Goal: Task Accomplishment & Management: Complete application form

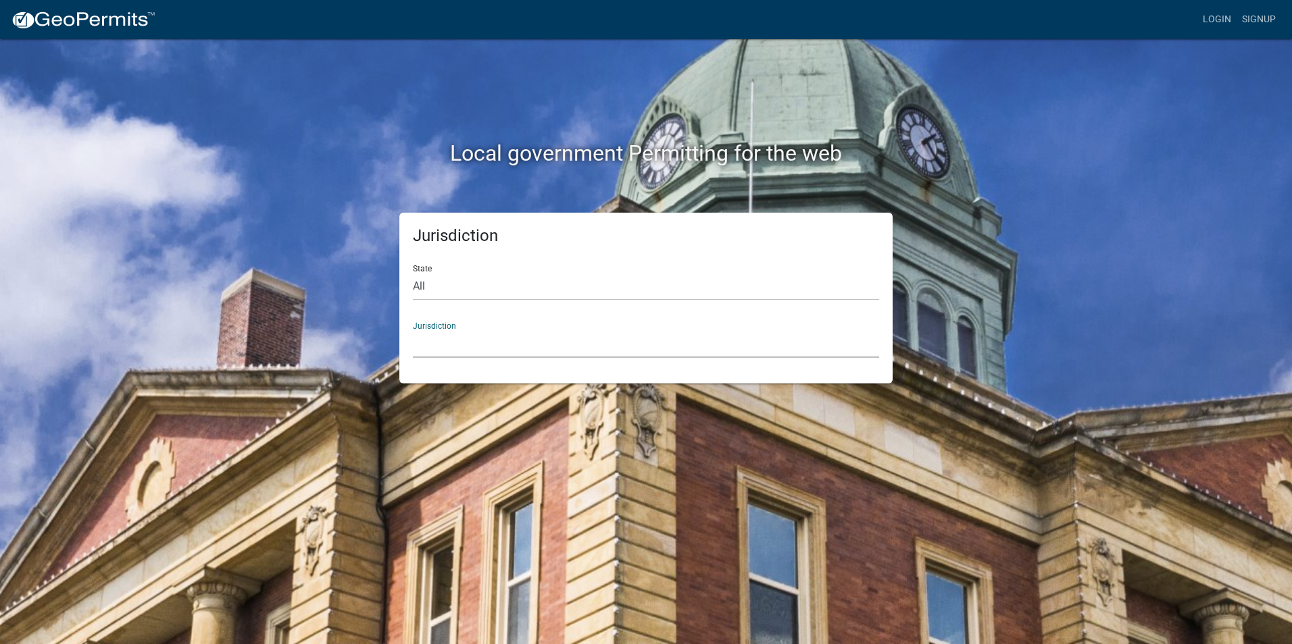
click at [457, 343] on select "[GEOGRAPHIC_DATA], [US_STATE] [GEOGRAPHIC_DATA], [US_STATE][PERSON_NAME][GEOGRA…" at bounding box center [646, 344] width 466 height 28
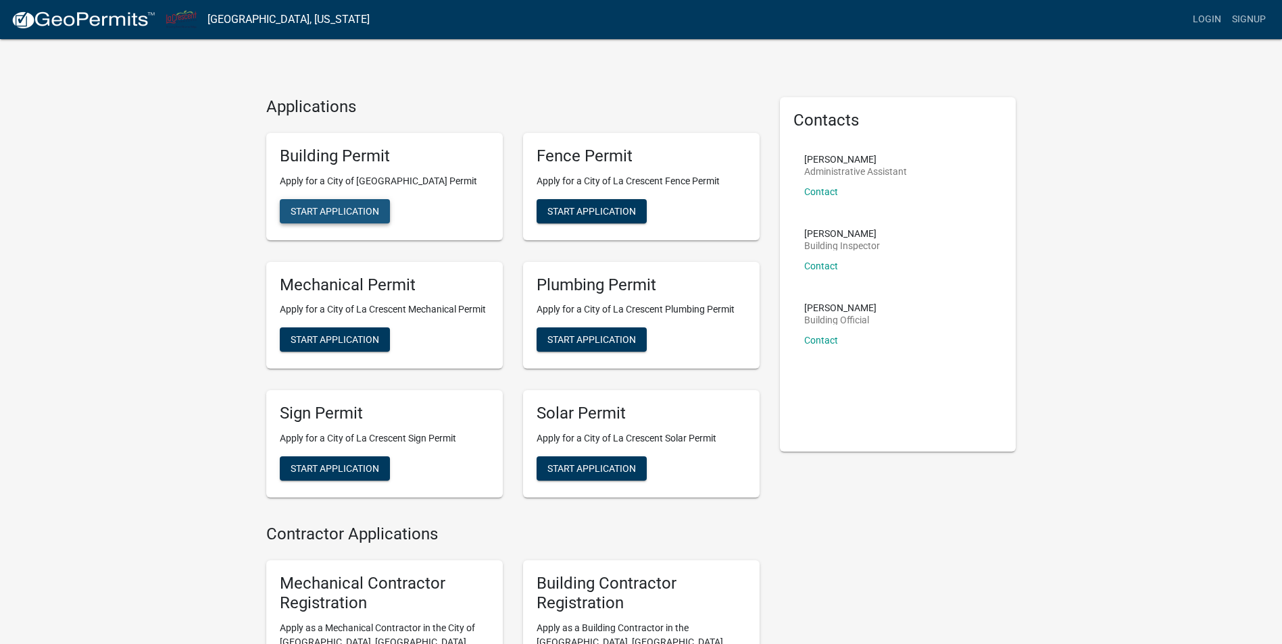
click at [338, 215] on span "Start Application" at bounding box center [334, 210] width 88 height 11
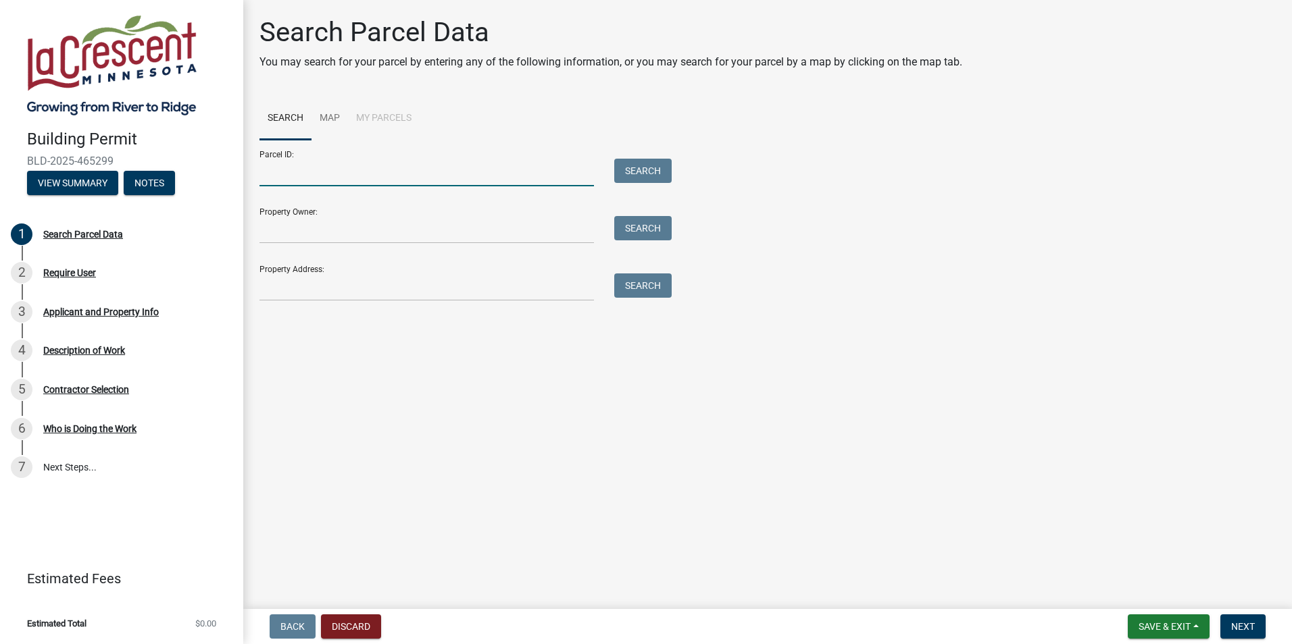
click at [303, 168] on input "Parcel ID:" at bounding box center [426, 173] width 334 height 28
click at [307, 166] on input "Parcel ID:" at bounding box center [426, 173] width 334 height 28
click at [317, 232] on input "Property Owner:" at bounding box center [426, 230] width 334 height 28
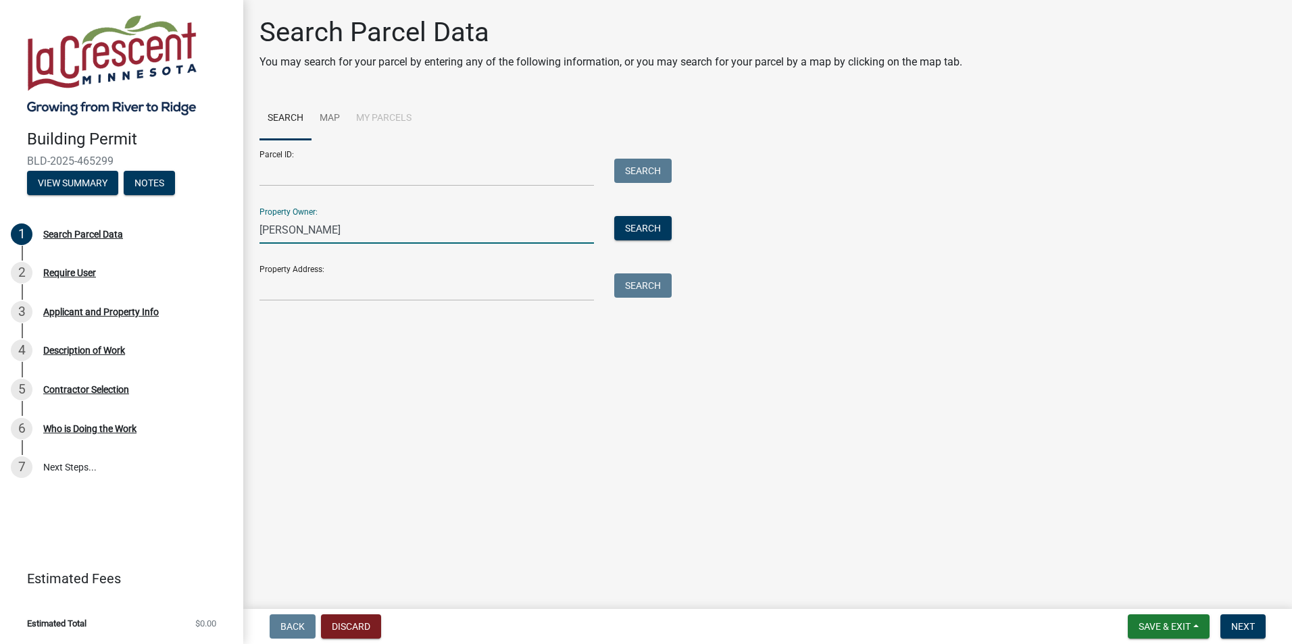
type input "[PERSON_NAME]"
click at [305, 282] on input "Property Address:" at bounding box center [426, 288] width 334 height 28
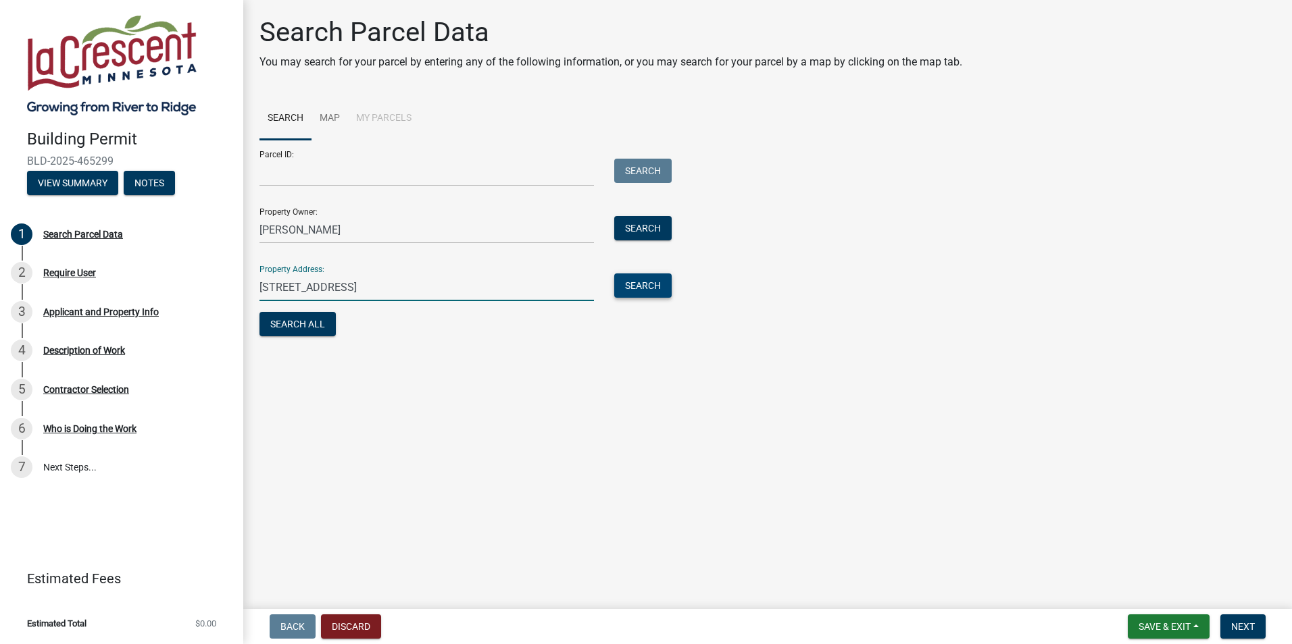
type input "[STREET_ADDRESS]"
click at [644, 289] on button "Search" at bounding box center [642, 286] width 57 height 24
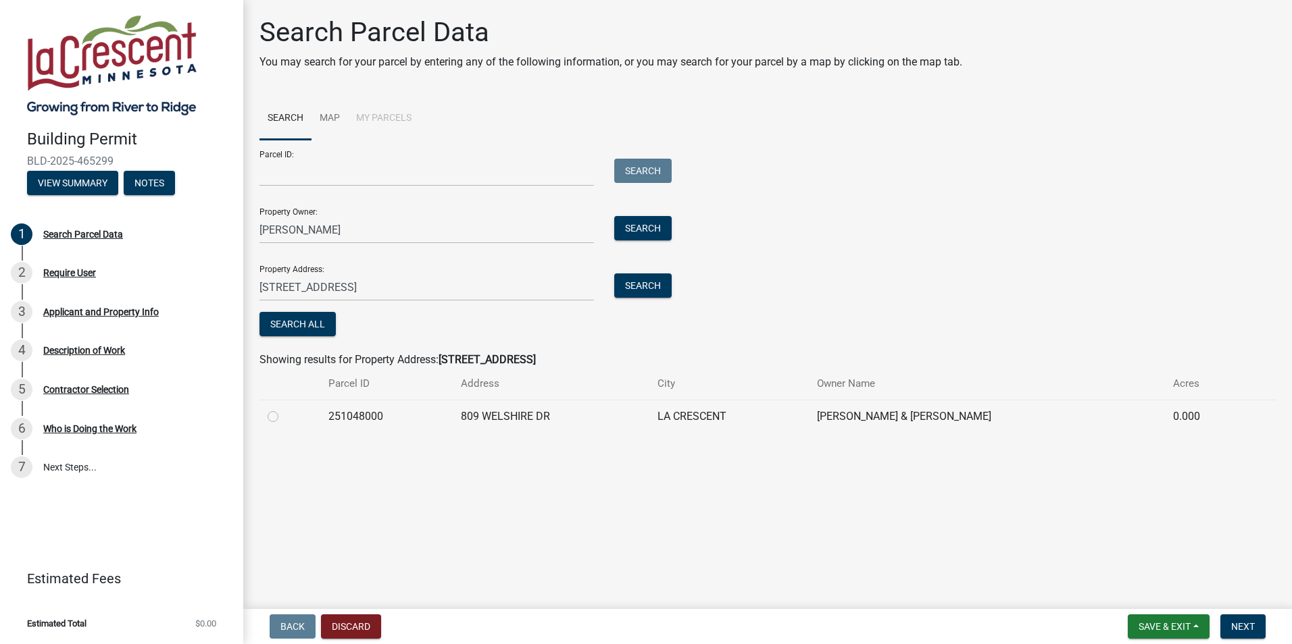
click at [284, 409] on label at bounding box center [284, 409] width 0 height 0
click at [284, 417] on input "radio" at bounding box center [288, 413] width 9 height 9
radio input "true"
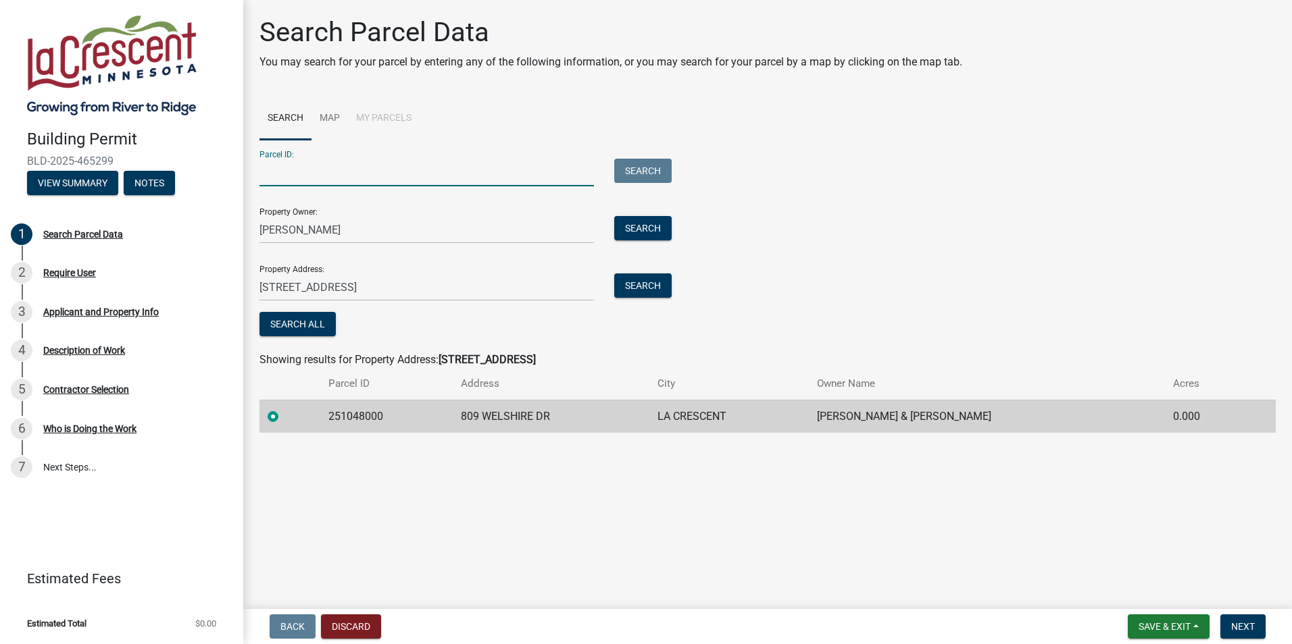
click at [303, 174] on input "Parcel ID:" at bounding box center [426, 173] width 334 height 28
type input "251048000"
click at [394, 528] on main "Search Parcel Data You may search for your parcel by entering any of the follow…" at bounding box center [767, 302] width 1048 height 604
click at [1249, 629] on span "Next" at bounding box center [1243, 627] width 24 height 11
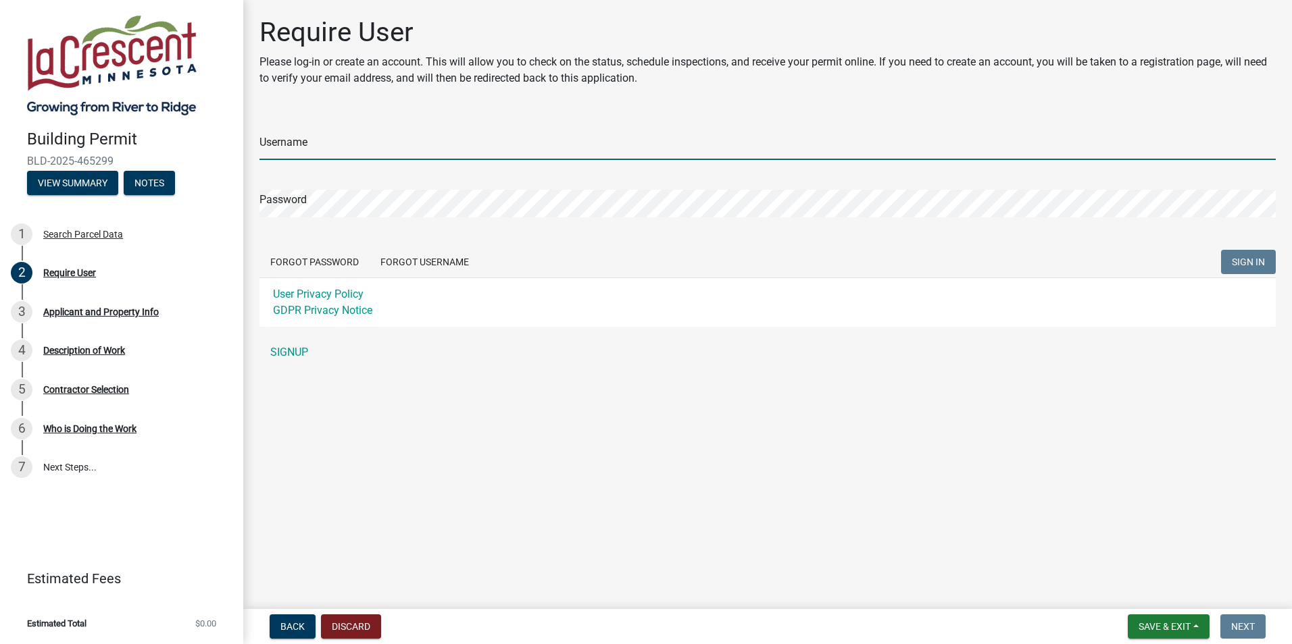
type input "[PERSON_NAME]"
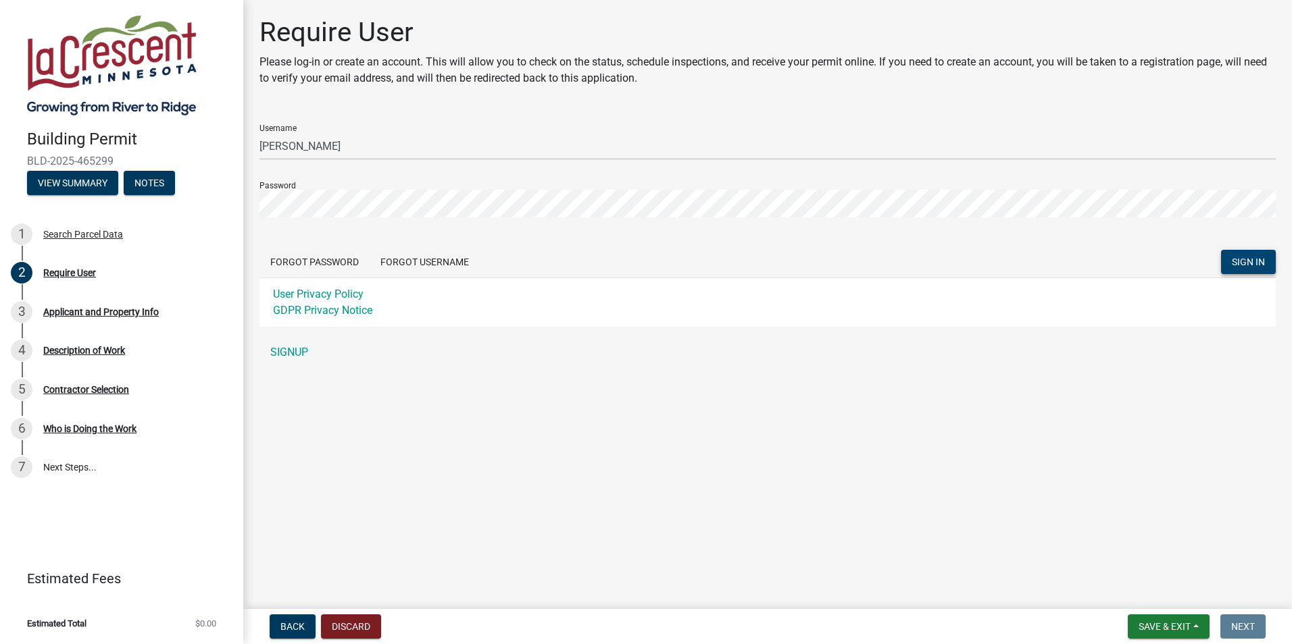
click at [1238, 262] on span "SIGN IN" at bounding box center [1248, 262] width 33 height 11
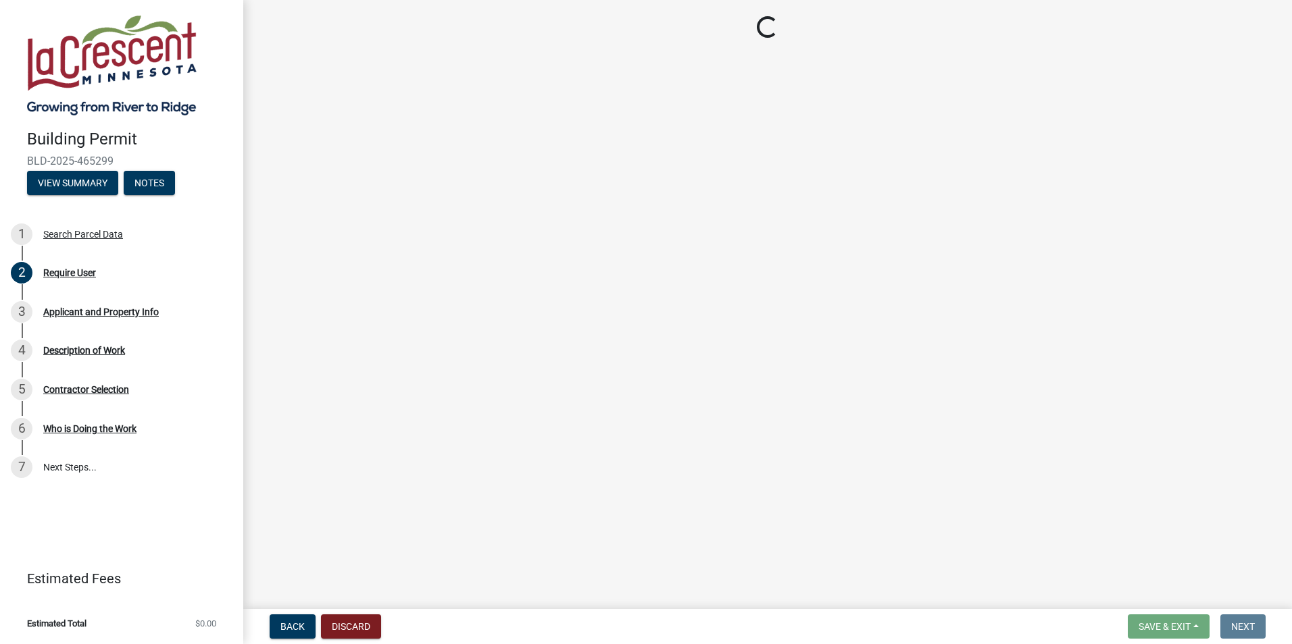
select select "e838c9e2-1e6e-4405-bddc-a3335cd38b08"
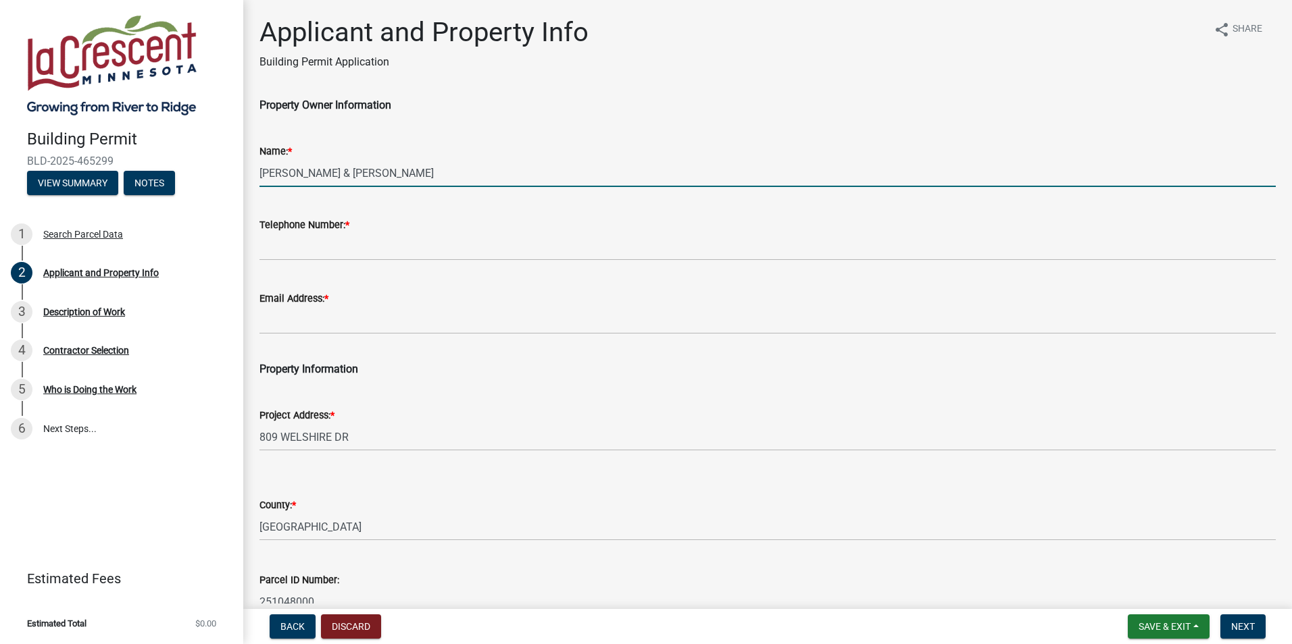
click at [448, 170] on input "[PERSON_NAME] & [PERSON_NAME]" at bounding box center [767, 173] width 1016 height 28
drag, startPoint x: 459, startPoint y: 172, endPoint x: 167, endPoint y: 156, distance: 292.2
click at [167, 156] on div "Building Permit BLD-2025-465299 View Summary Notes 1 Search Parcel Data 2 Appli…" at bounding box center [646, 322] width 1292 height 644
type input "[PERSON_NAME]"
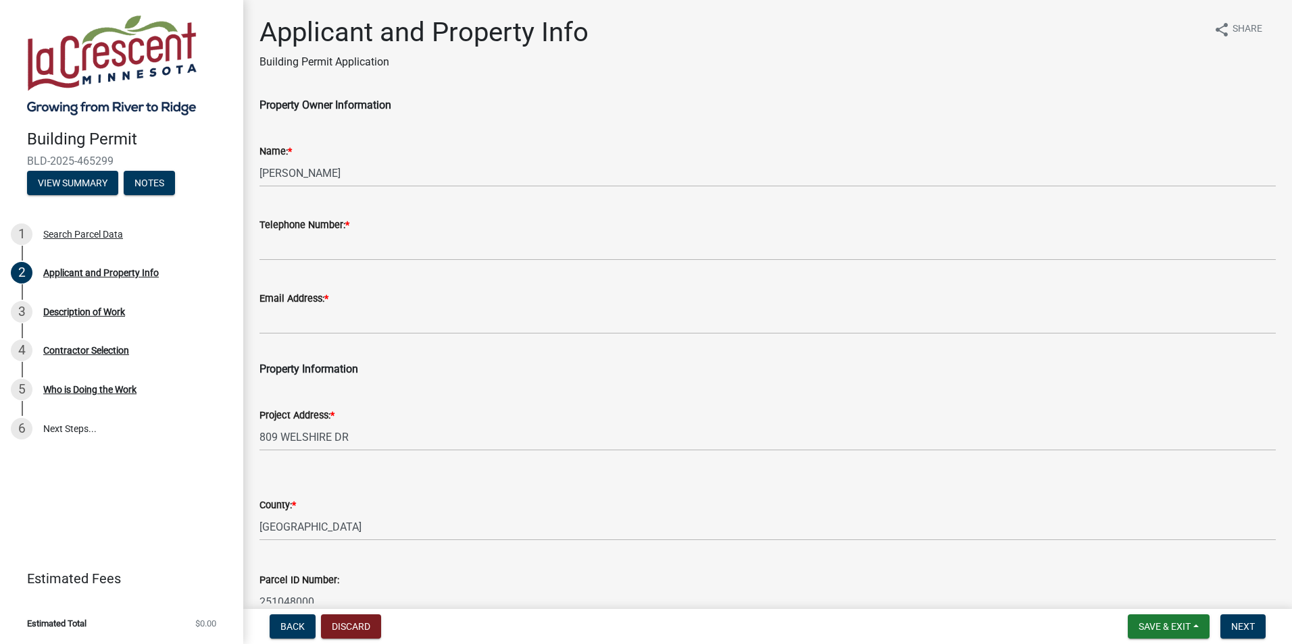
click at [578, 230] on div "Telephone Number: *" at bounding box center [767, 225] width 1016 height 16
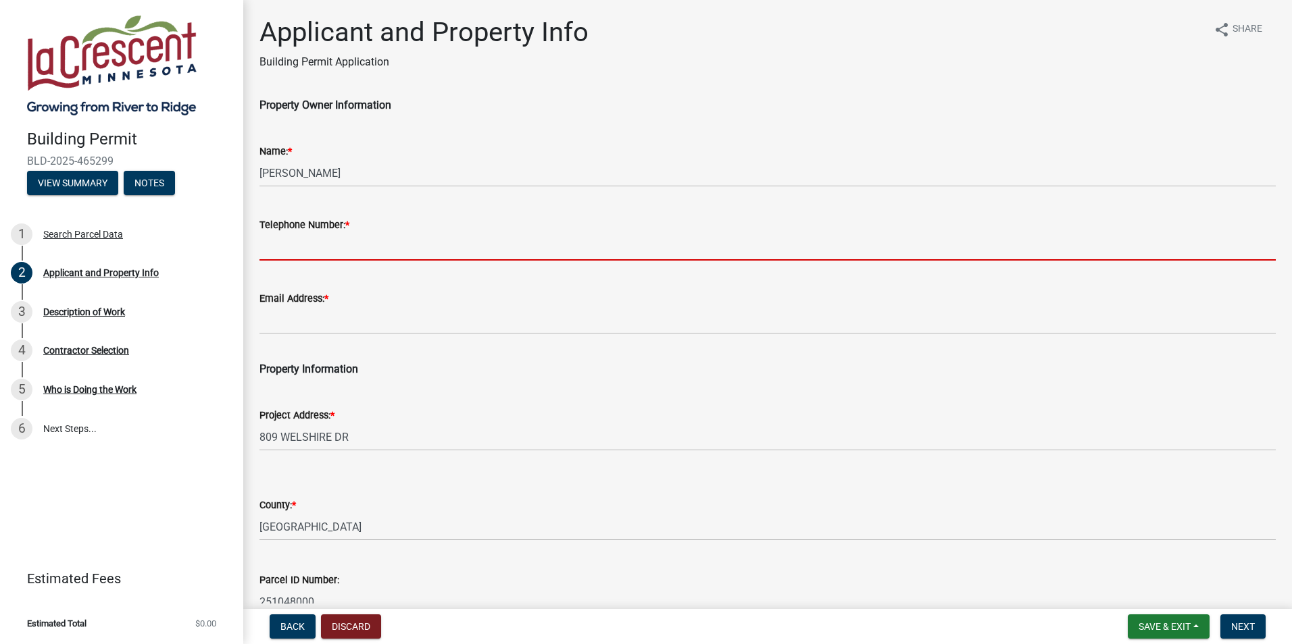
click at [569, 251] on input "Telephone Number: *" at bounding box center [767, 247] width 1016 height 28
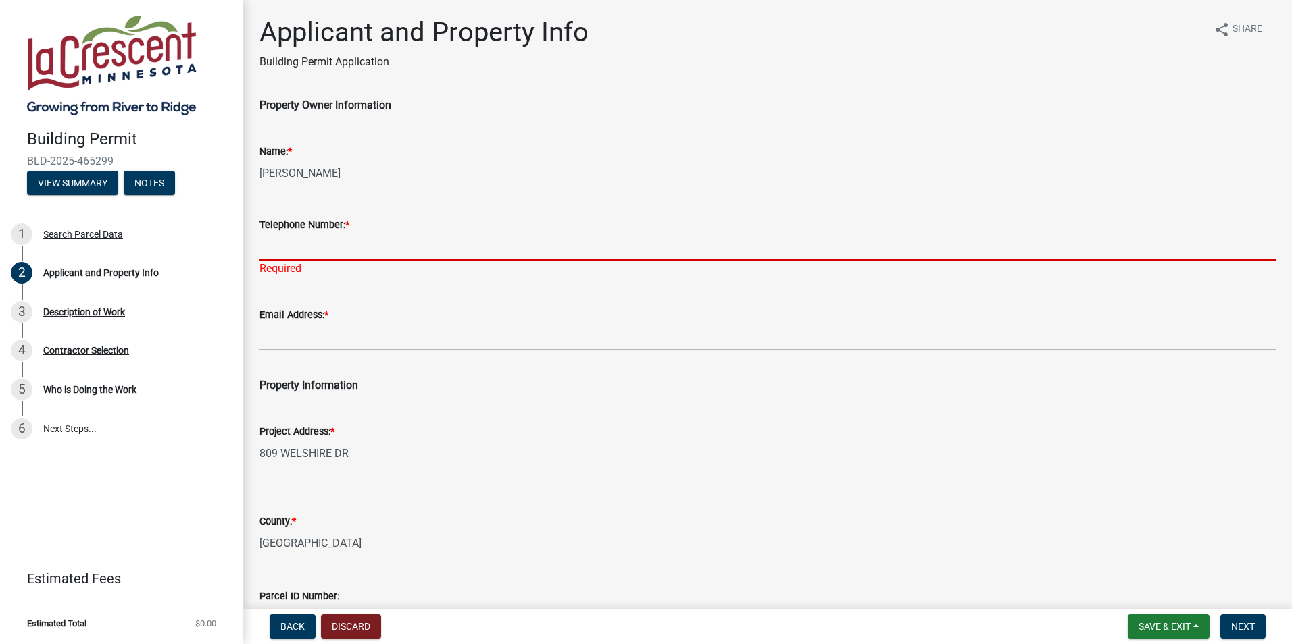
click at [311, 257] on input "Telephone Number: *" at bounding box center [767, 247] width 1016 height 28
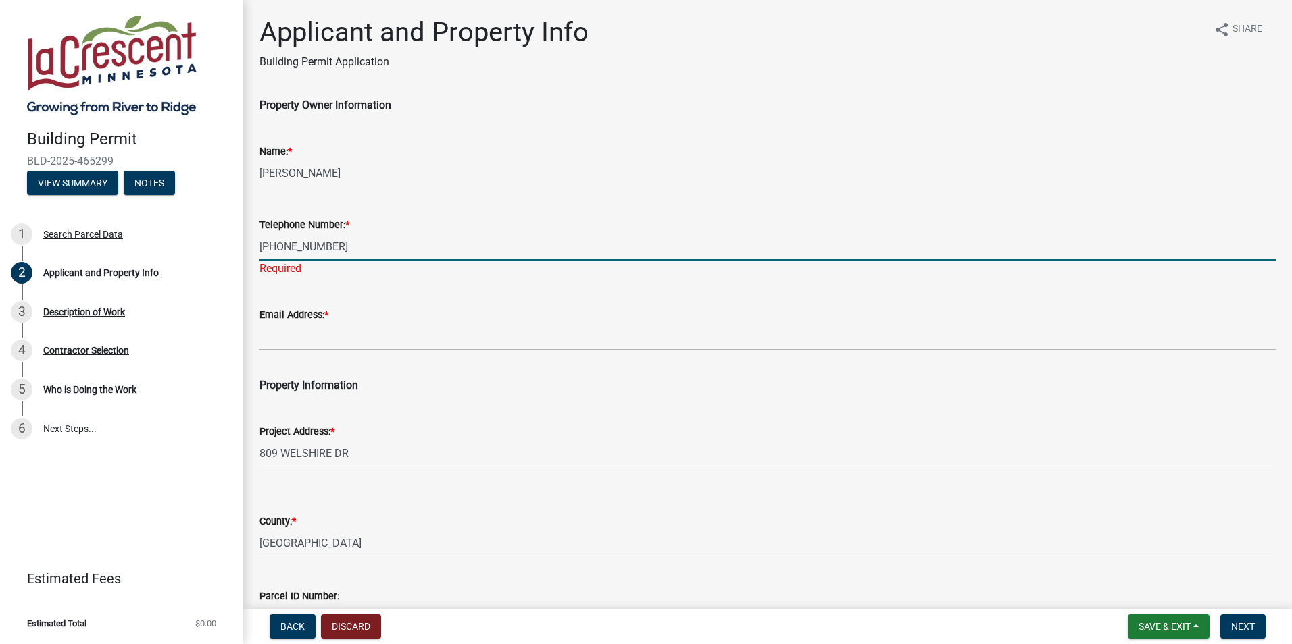
type input "[PHONE_NUMBER]"
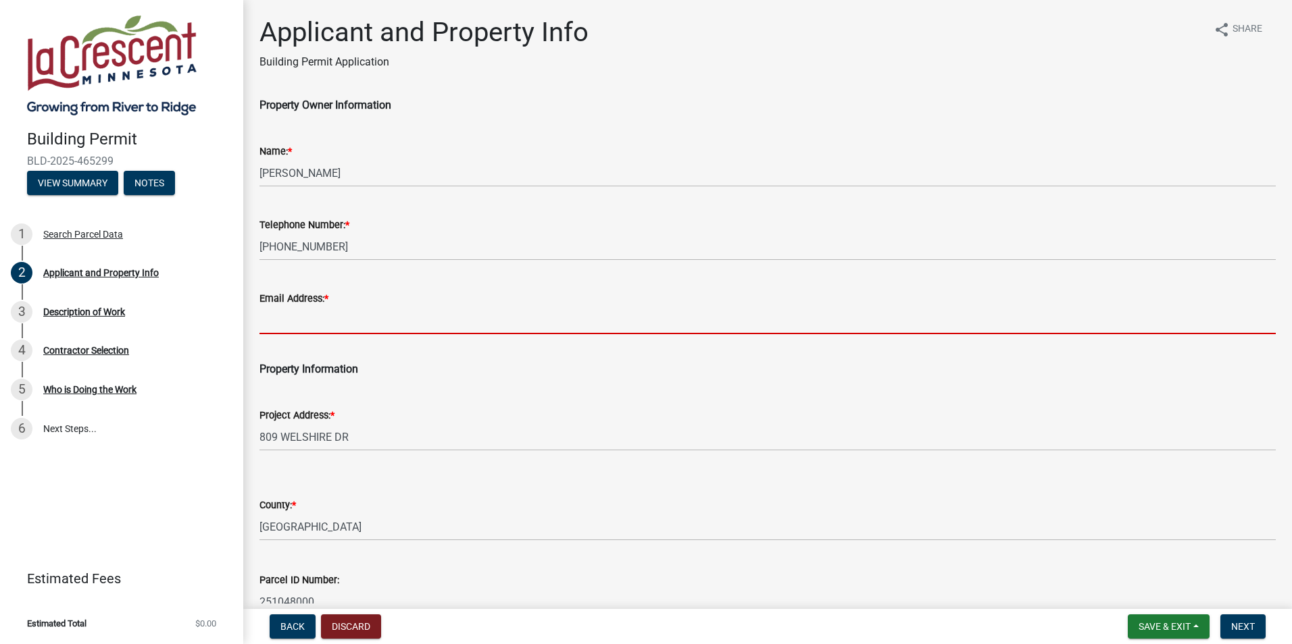
click at [359, 343] on wm-data-entity-input "Email Address: *" at bounding box center [767, 309] width 1016 height 74
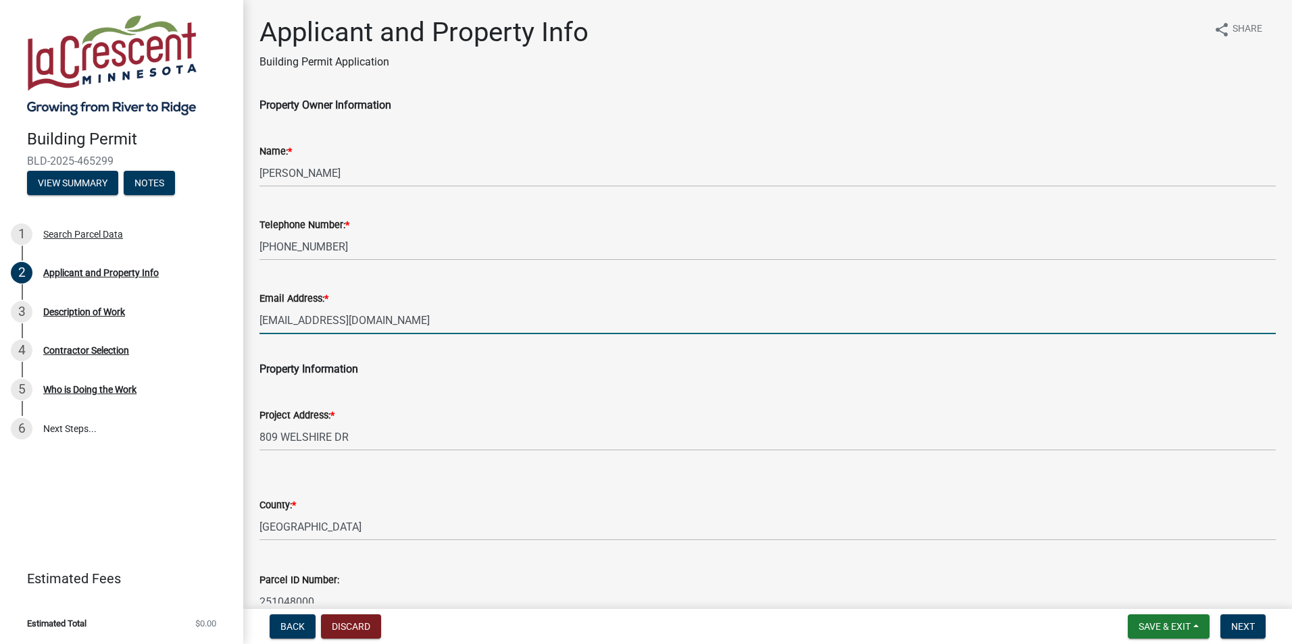
type input "[EMAIL_ADDRESS][DOMAIN_NAME]"
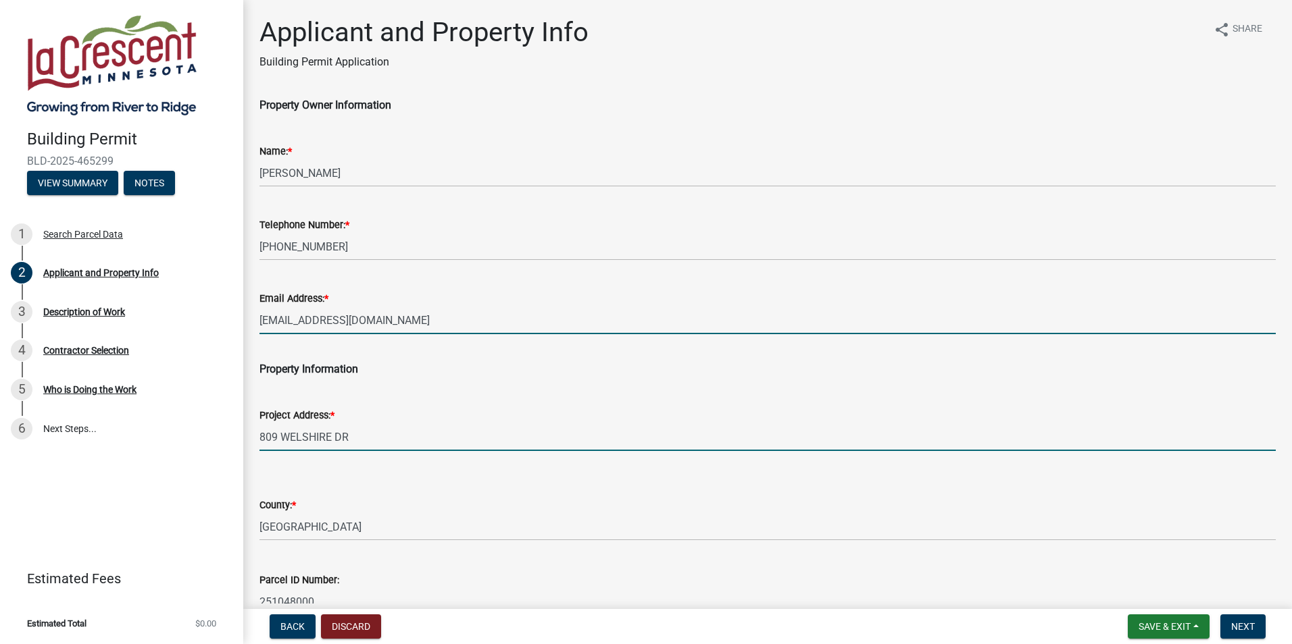
click at [335, 432] on input "809 WELSHIRE DR" at bounding box center [767, 438] width 1016 height 28
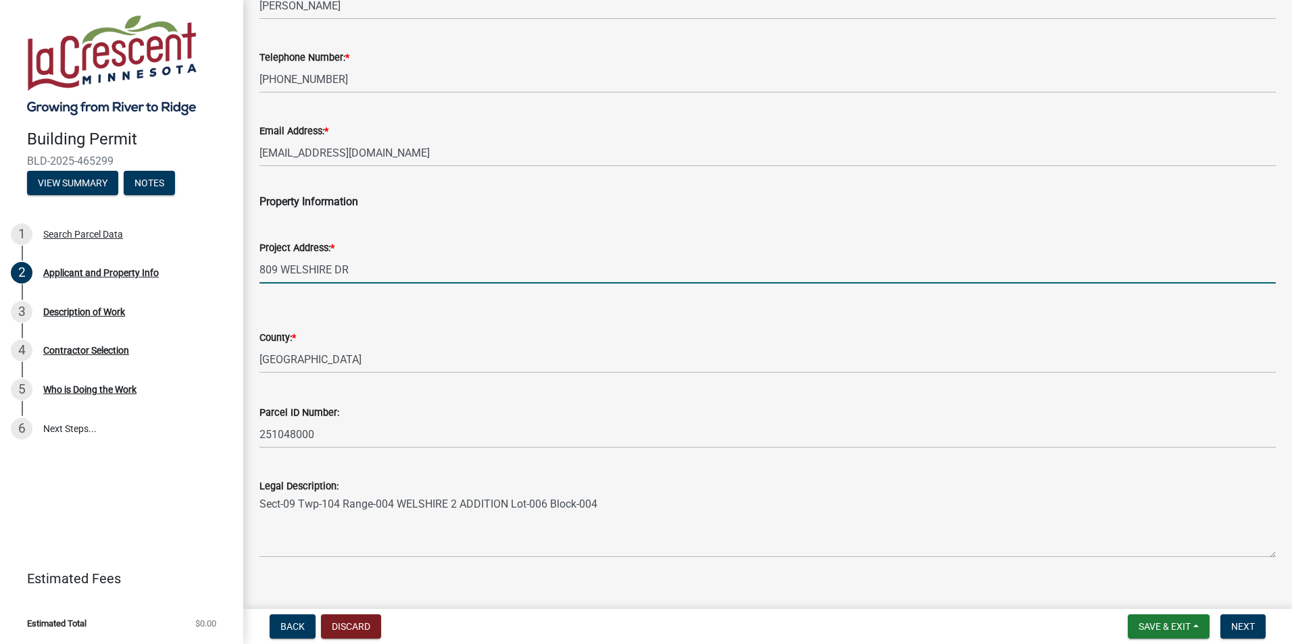
scroll to position [185, 0]
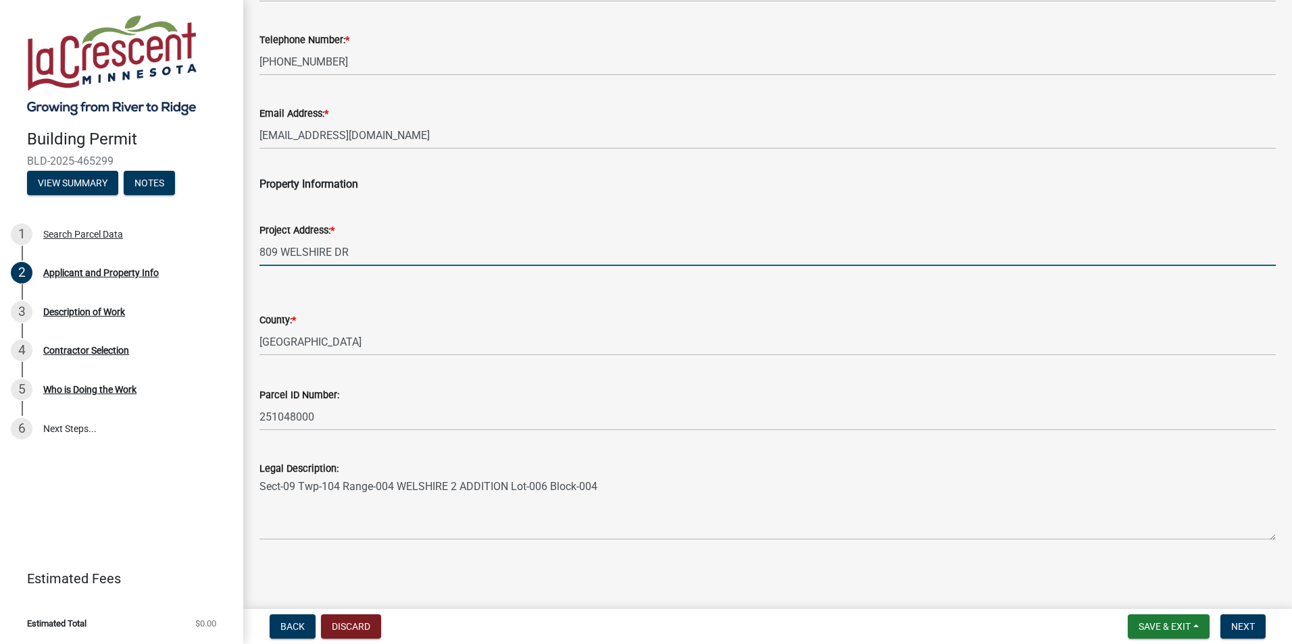
click at [447, 322] on div "County: *" at bounding box center [767, 320] width 1016 height 16
click at [390, 251] on input "809 WELSHIRE DR" at bounding box center [767, 252] width 1016 height 28
type input "[STREET_ADDRESS]"
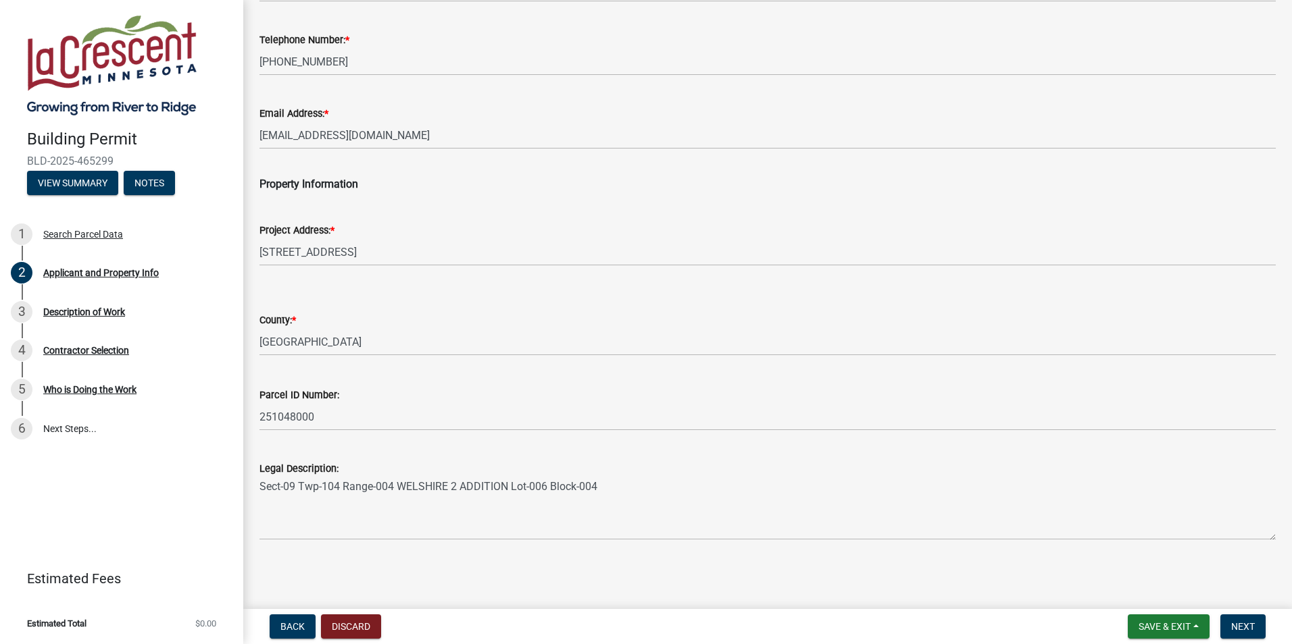
click at [385, 297] on form "County: * Select Item... [PERSON_NAME]" at bounding box center [767, 326] width 1016 height 60
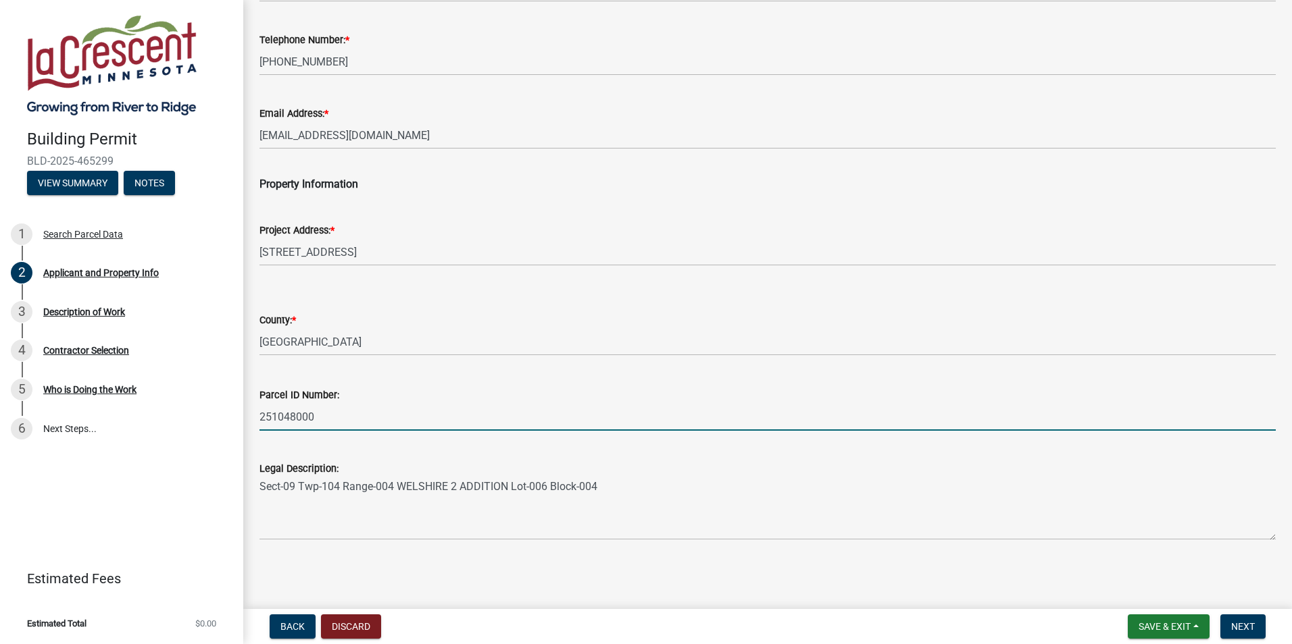
click at [338, 422] on input "251048000" at bounding box center [767, 417] width 1016 height 28
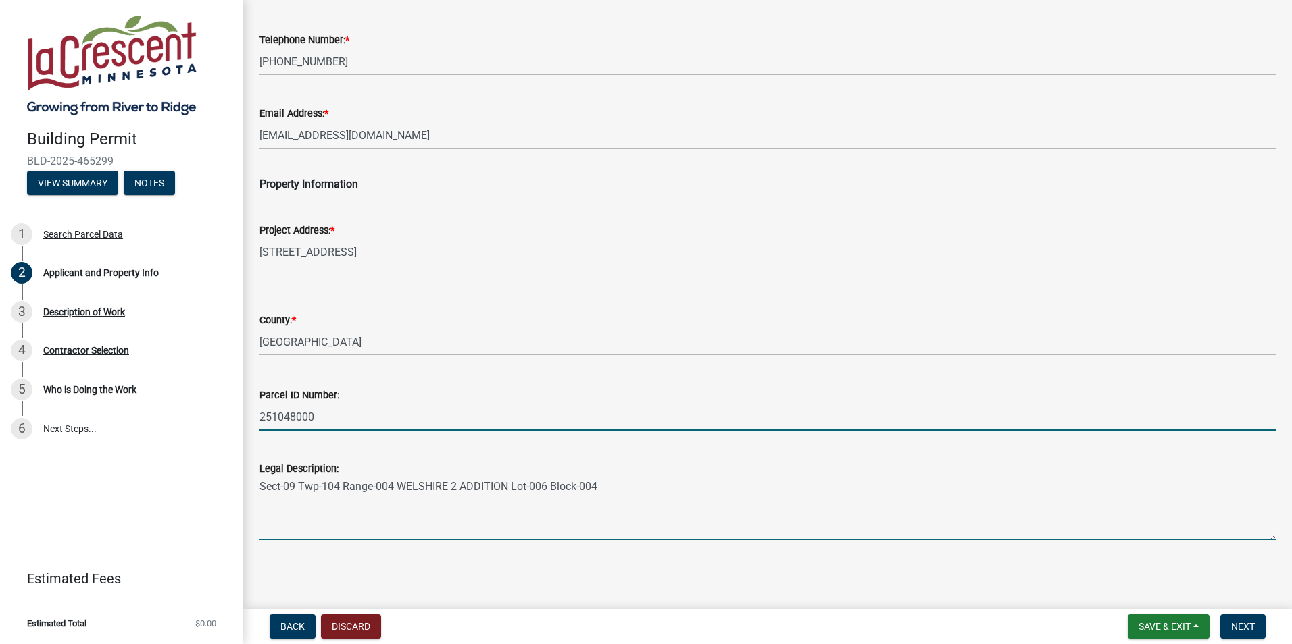
click at [405, 520] on textarea "Sect-09 Twp-104 Range-004 WELSHIRE 2 ADDITION Lot-006 Block-004" at bounding box center [767, 509] width 1016 height 64
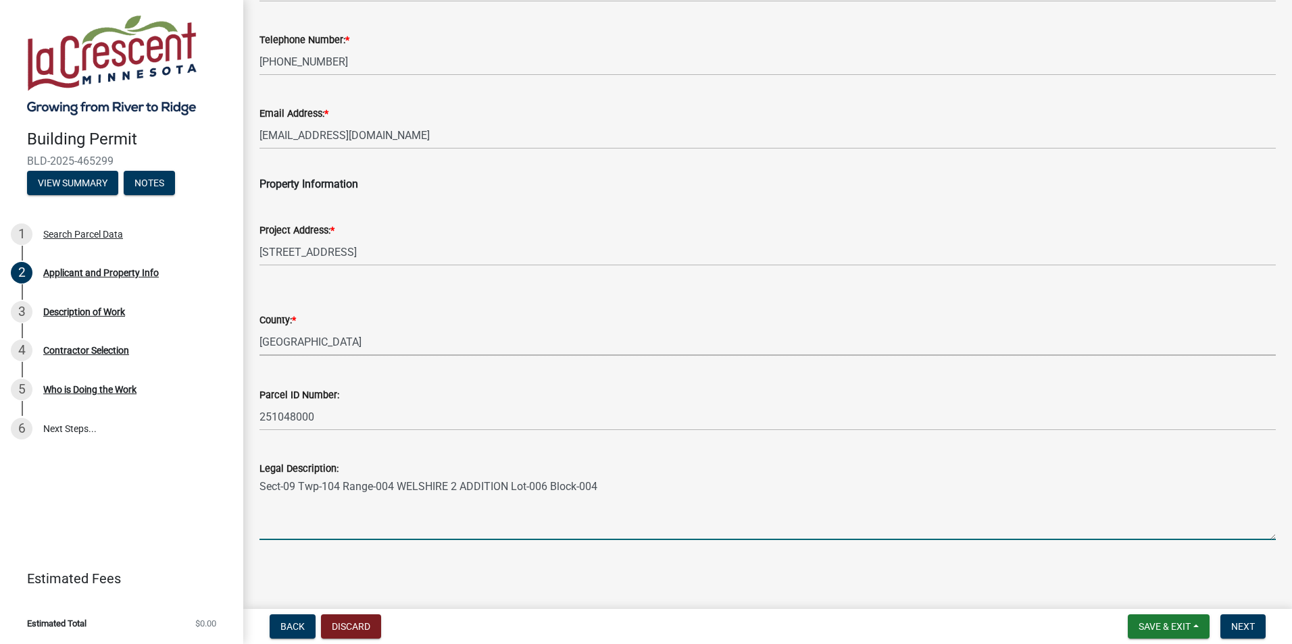
click at [349, 330] on select "Select Item... [PERSON_NAME]" at bounding box center [767, 342] width 1016 height 28
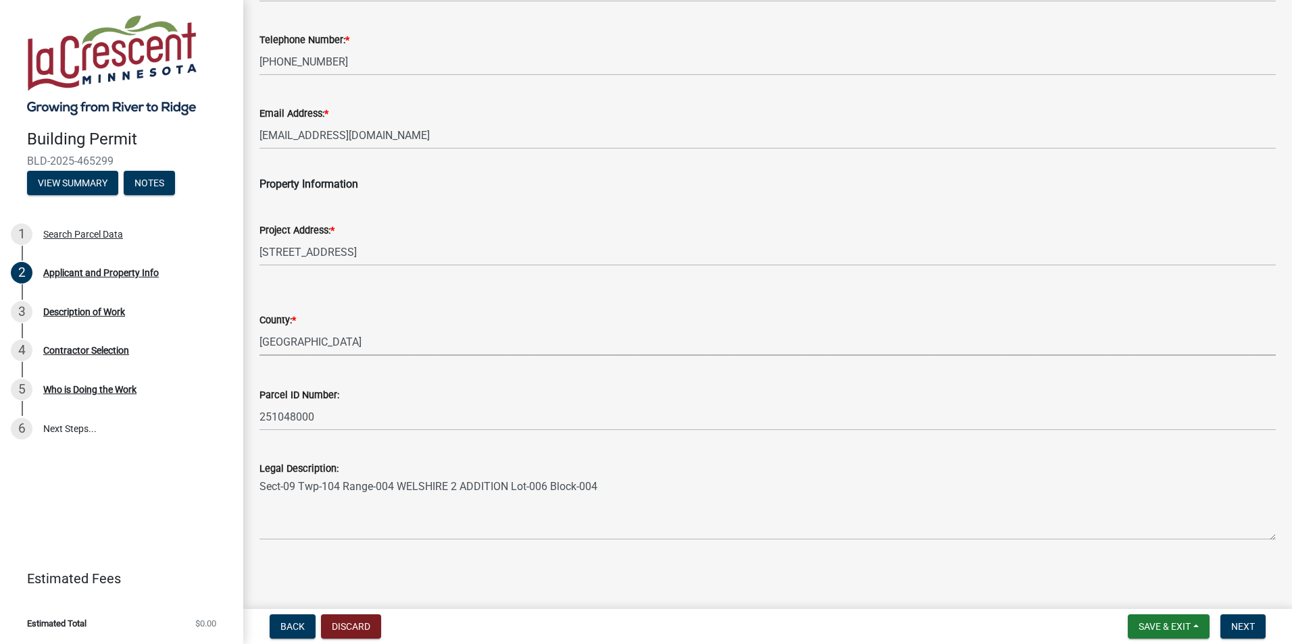
click at [371, 303] on form "County: * Select Item... [PERSON_NAME]" at bounding box center [767, 326] width 1016 height 60
click at [347, 338] on select "Select Item... [PERSON_NAME]" at bounding box center [767, 342] width 1016 height 28
click at [380, 298] on form "County: * Select Item... [PERSON_NAME]" at bounding box center [767, 326] width 1016 height 60
click at [1248, 628] on span "Next" at bounding box center [1243, 627] width 24 height 11
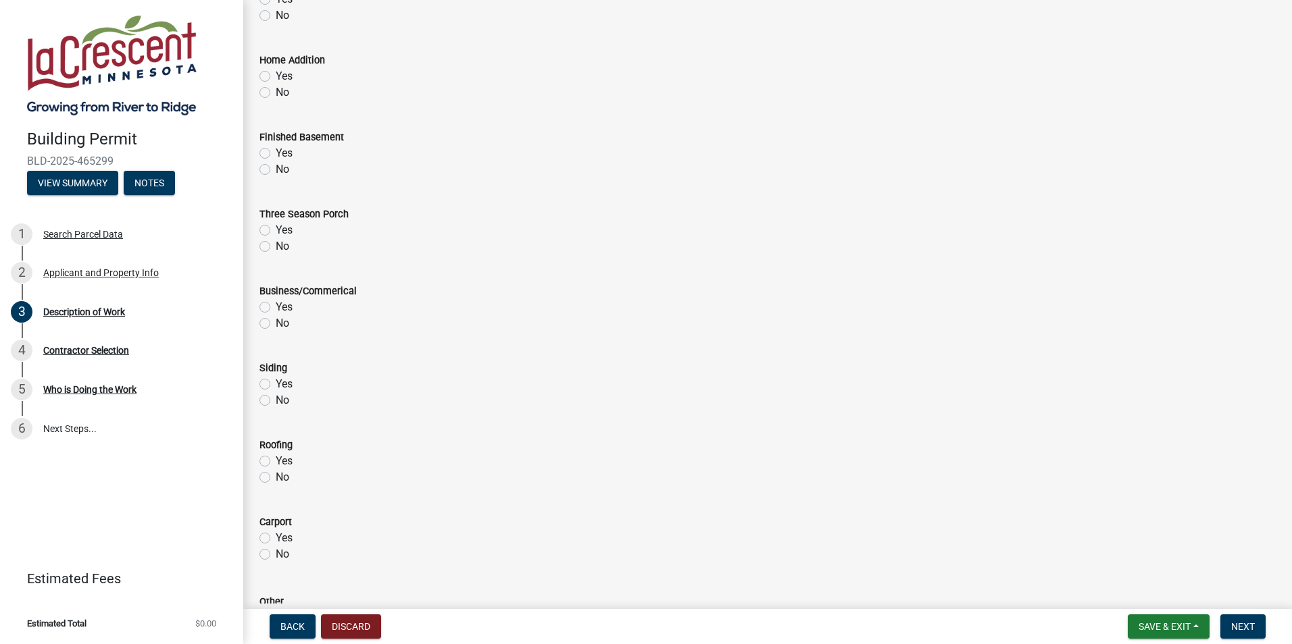
scroll to position [338, 0]
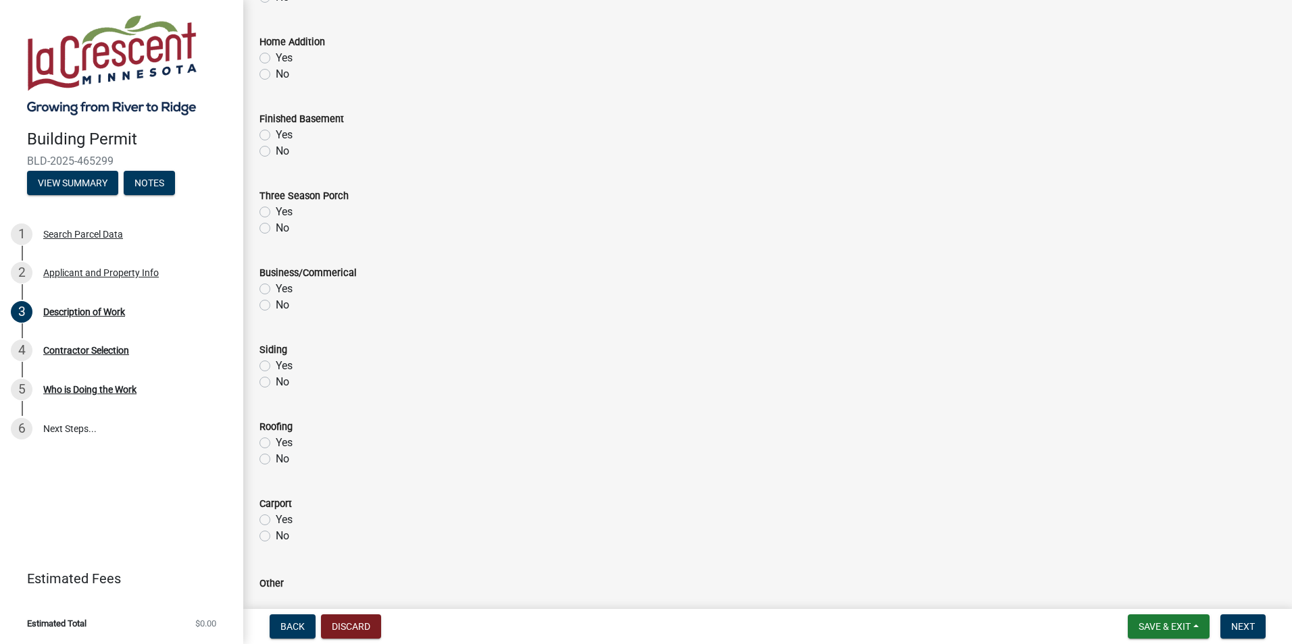
click at [276, 442] on label "Yes" at bounding box center [284, 443] width 17 height 16
click at [276, 442] on input "Yes" at bounding box center [280, 439] width 9 height 9
radio input "true"
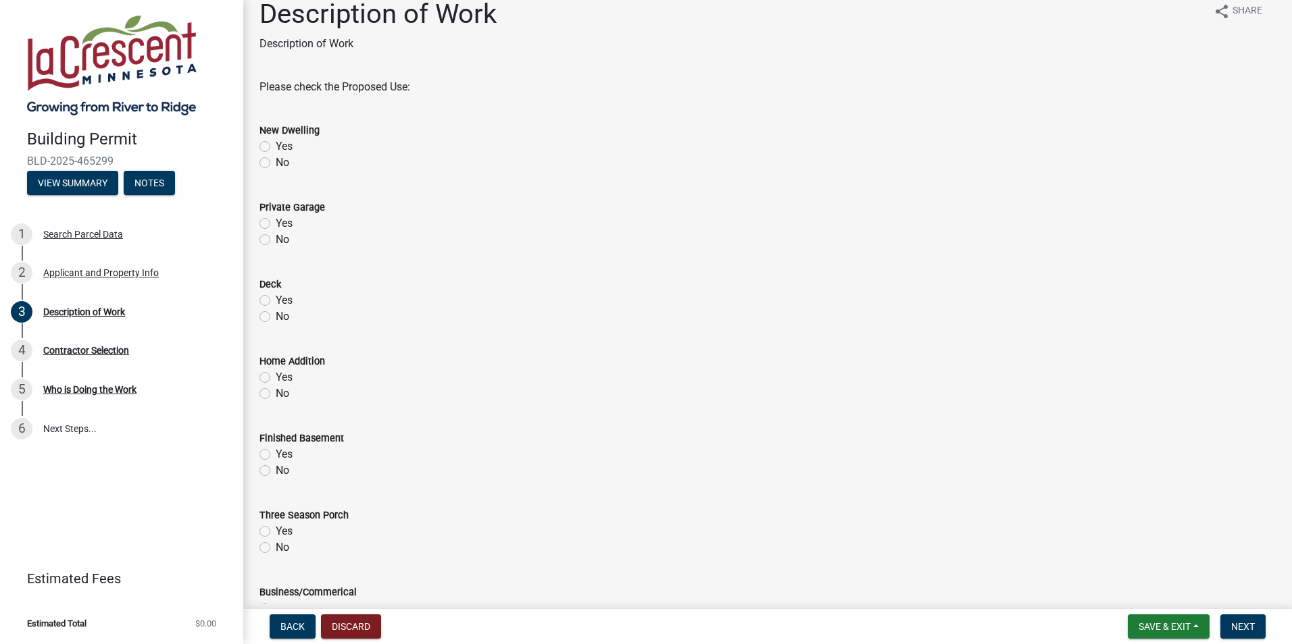
scroll to position [0, 0]
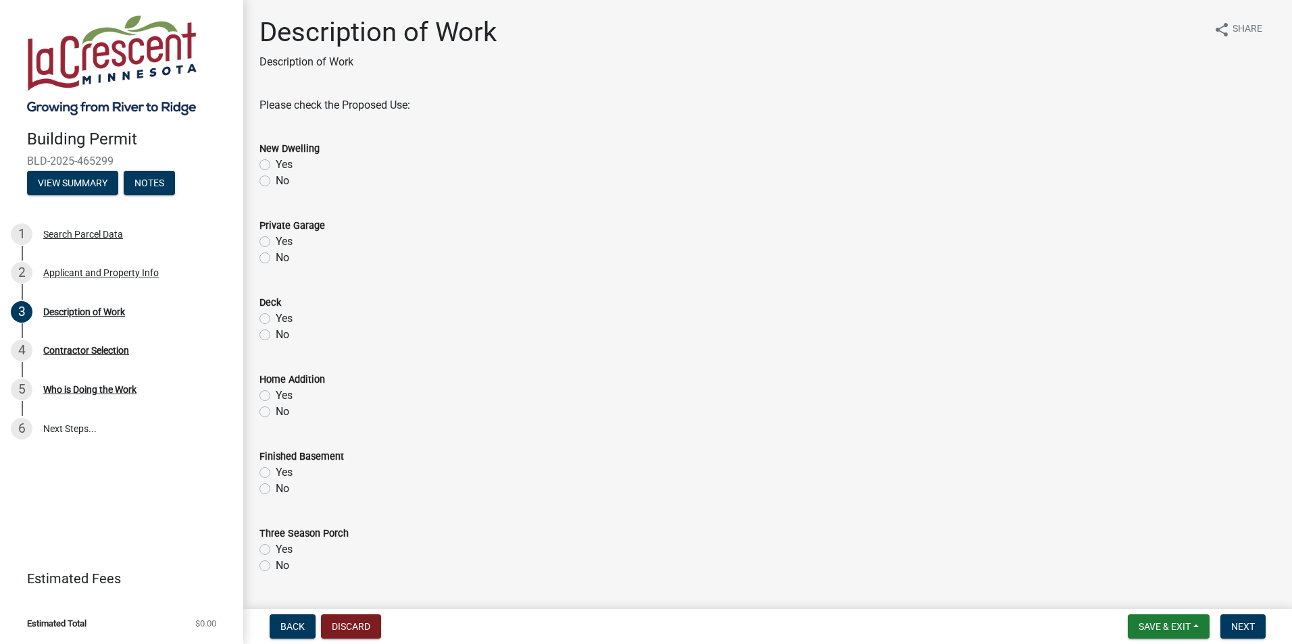
click at [276, 259] on label "No" at bounding box center [283, 258] width 14 height 16
click at [276, 259] on input "No" at bounding box center [280, 254] width 9 height 9
radio input "true"
click at [276, 180] on label "No" at bounding box center [283, 181] width 14 height 16
click at [276, 180] on input "No" at bounding box center [280, 177] width 9 height 9
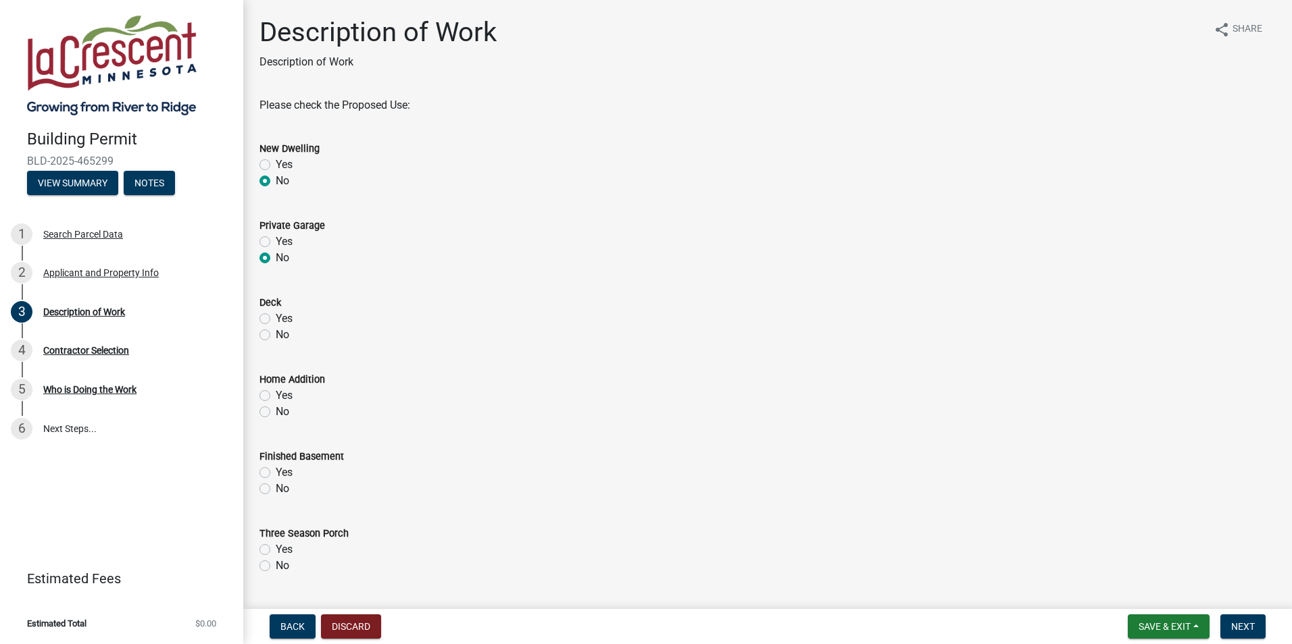
radio input "true"
click at [276, 336] on label "No" at bounding box center [283, 335] width 14 height 16
click at [276, 336] on input "No" at bounding box center [280, 331] width 9 height 9
radio input "true"
click at [276, 411] on label "No" at bounding box center [283, 412] width 14 height 16
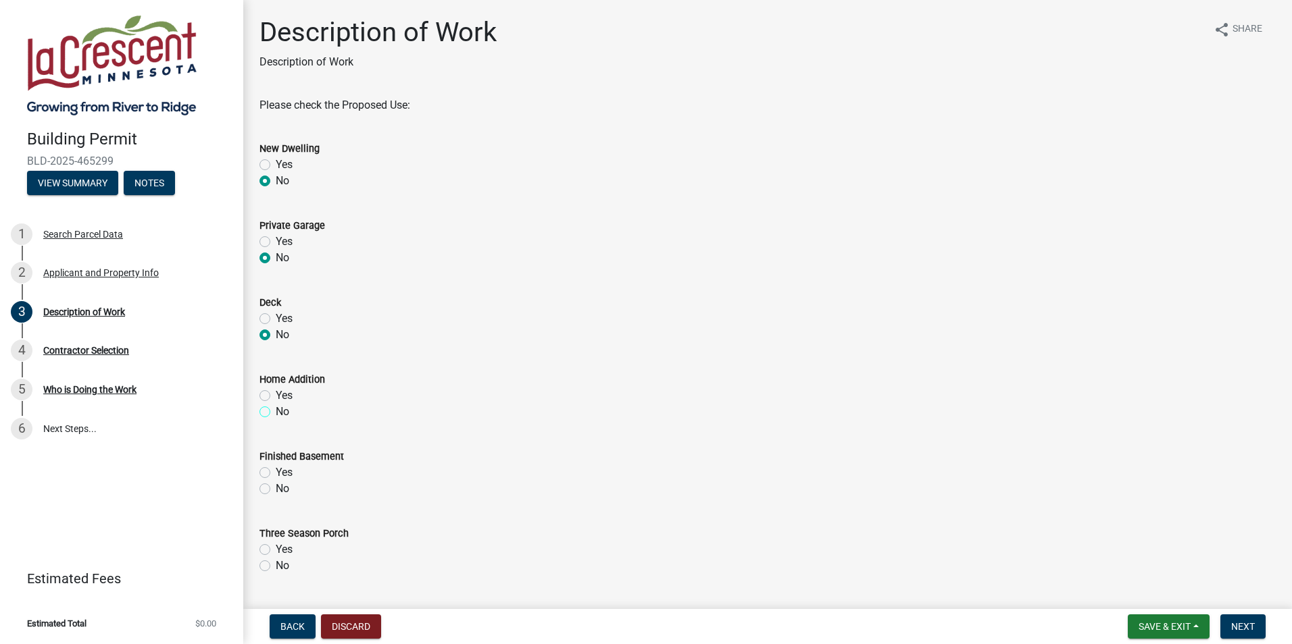
click at [276, 411] on input "No" at bounding box center [280, 408] width 9 height 9
radio input "true"
click at [276, 494] on label "No" at bounding box center [283, 489] width 14 height 16
click at [276, 490] on input "No" at bounding box center [280, 485] width 9 height 9
radio input "true"
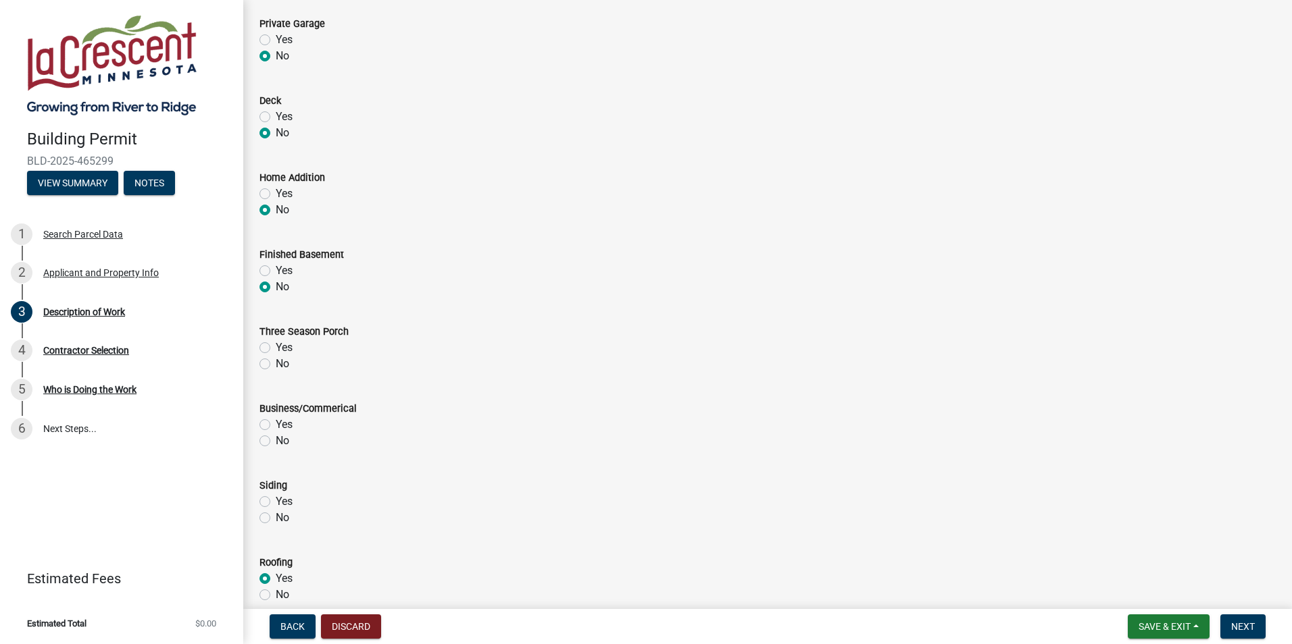
scroll to position [203, 0]
click at [276, 284] on label "No" at bounding box center [283, 286] width 14 height 16
click at [276, 284] on input "No" at bounding box center [280, 282] width 9 height 9
drag, startPoint x: 265, startPoint y: 365, endPoint x: 265, endPoint y: 382, distance: 16.9
click at [276, 365] on label "No" at bounding box center [283, 363] width 14 height 16
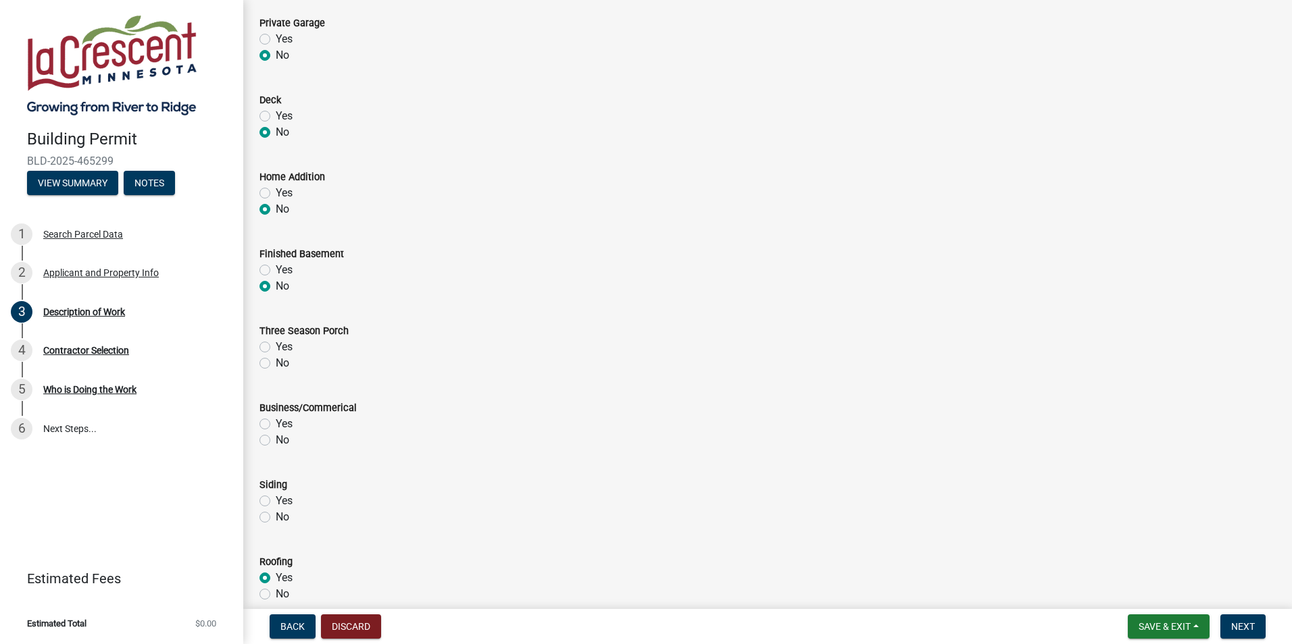
click at [276, 364] on input "No" at bounding box center [280, 359] width 9 height 9
radio input "true"
click at [276, 442] on label "No" at bounding box center [283, 440] width 14 height 16
click at [276, 441] on input "No" at bounding box center [280, 436] width 9 height 9
radio input "true"
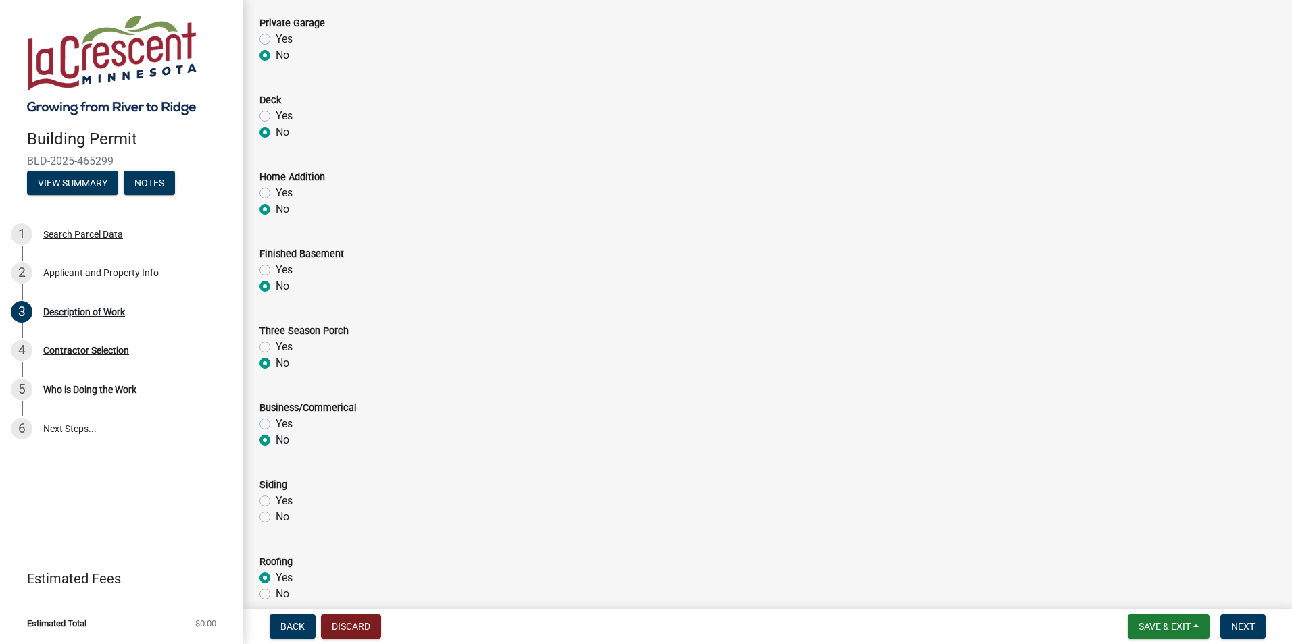
click at [276, 515] on label "No" at bounding box center [283, 517] width 14 height 16
click at [276, 515] on input "No" at bounding box center [280, 513] width 9 height 9
radio input "true"
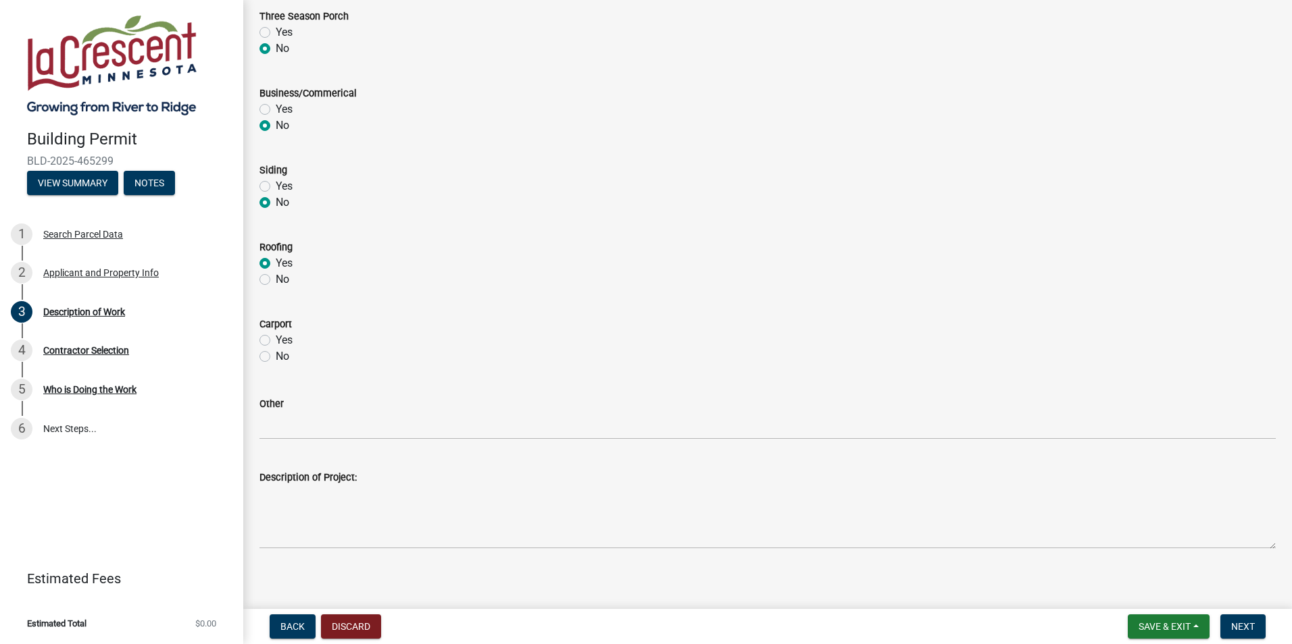
scroll to position [526, 0]
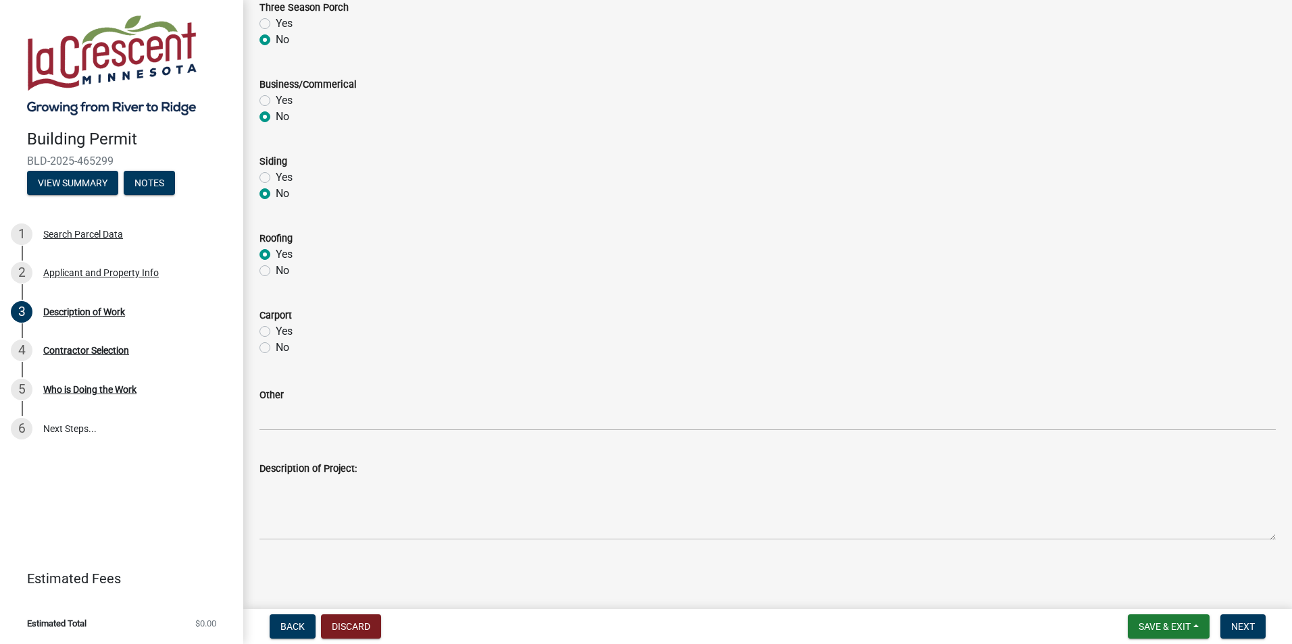
click at [257, 345] on div "Carport Yes No" at bounding box center [767, 323] width 1036 height 65
click at [276, 349] on label "No" at bounding box center [283, 348] width 14 height 16
click at [276, 349] on input "No" at bounding box center [280, 344] width 9 height 9
radio input "true"
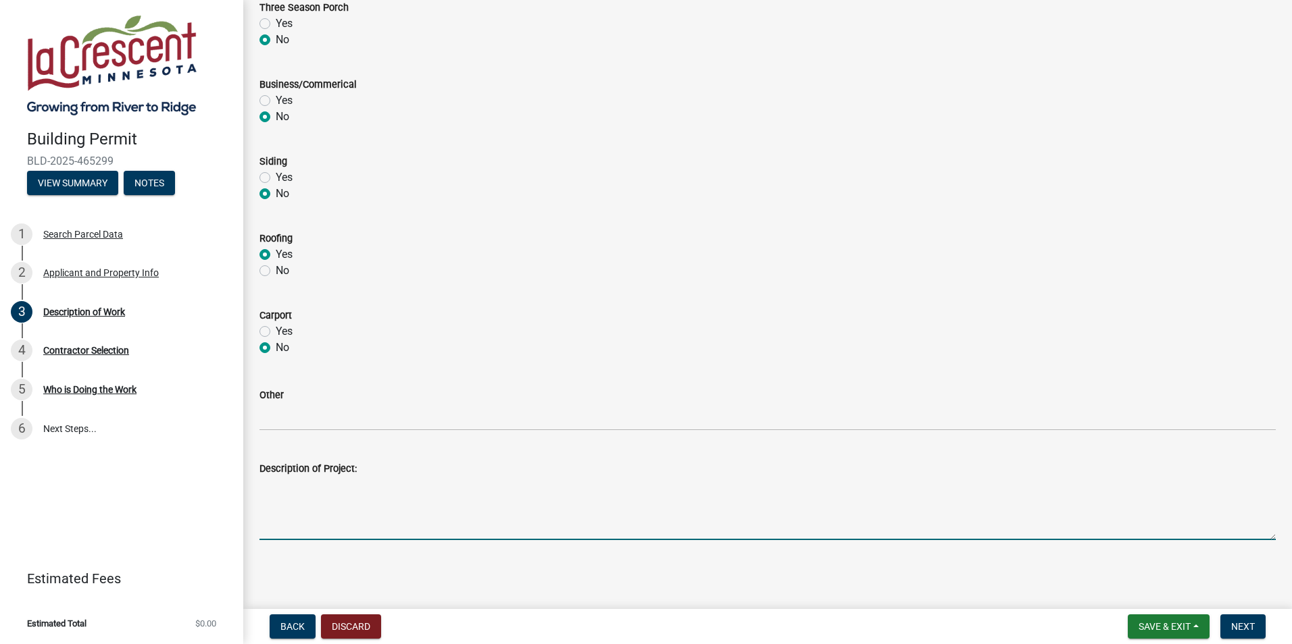
click at [313, 527] on textarea "Description of Project:" at bounding box center [767, 509] width 1016 height 64
click at [456, 486] on textarea "Tear off current roof down to deck." at bounding box center [767, 509] width 1016 height 64
type textarea "Tear off current roof down to deck. Install new shingles, flashings, and all ot…"
click at [1251, 622] on span "Next" at bounding box center [1243, 627] width 24 height 11
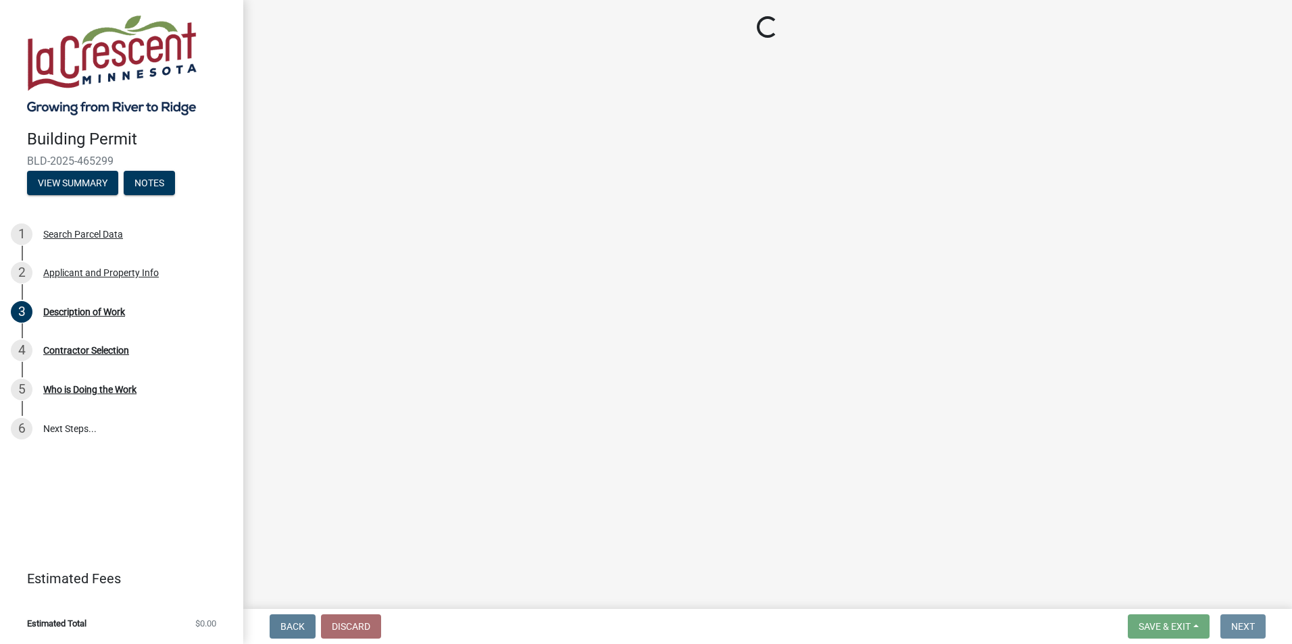
scroll to position [0, 0]
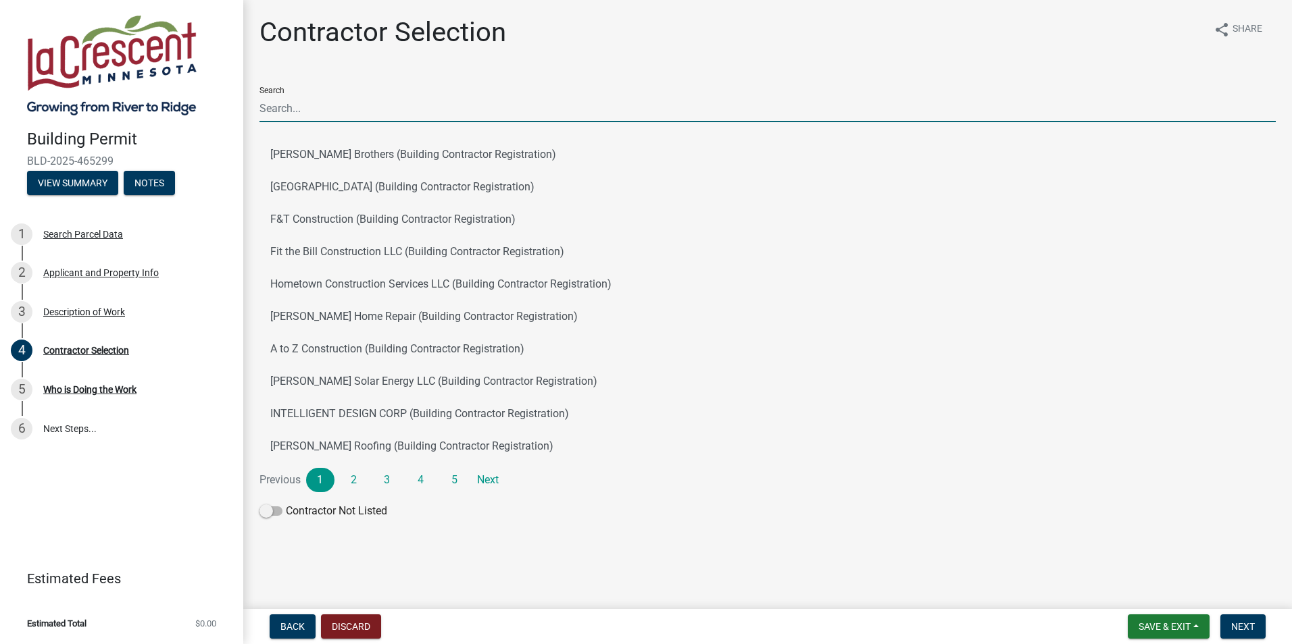
click at [320, 111] on input "Search" at bounding box center [767, 109] width 1016 height 28
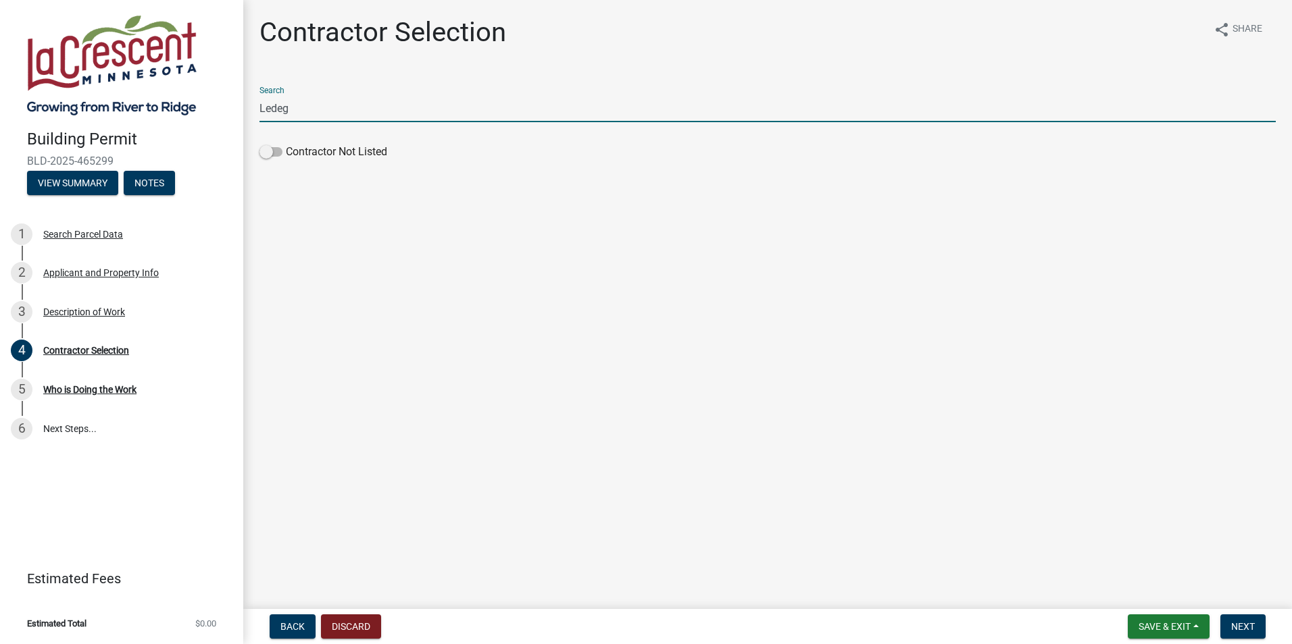
type input "Ledegar Roofing"
click at [268, 155] on span at bounding box center [270, 151] width 23 height 9
click at [286, 144] on input "Contractor Not Listed" at bounding box center [286, 144] width 0 height 0
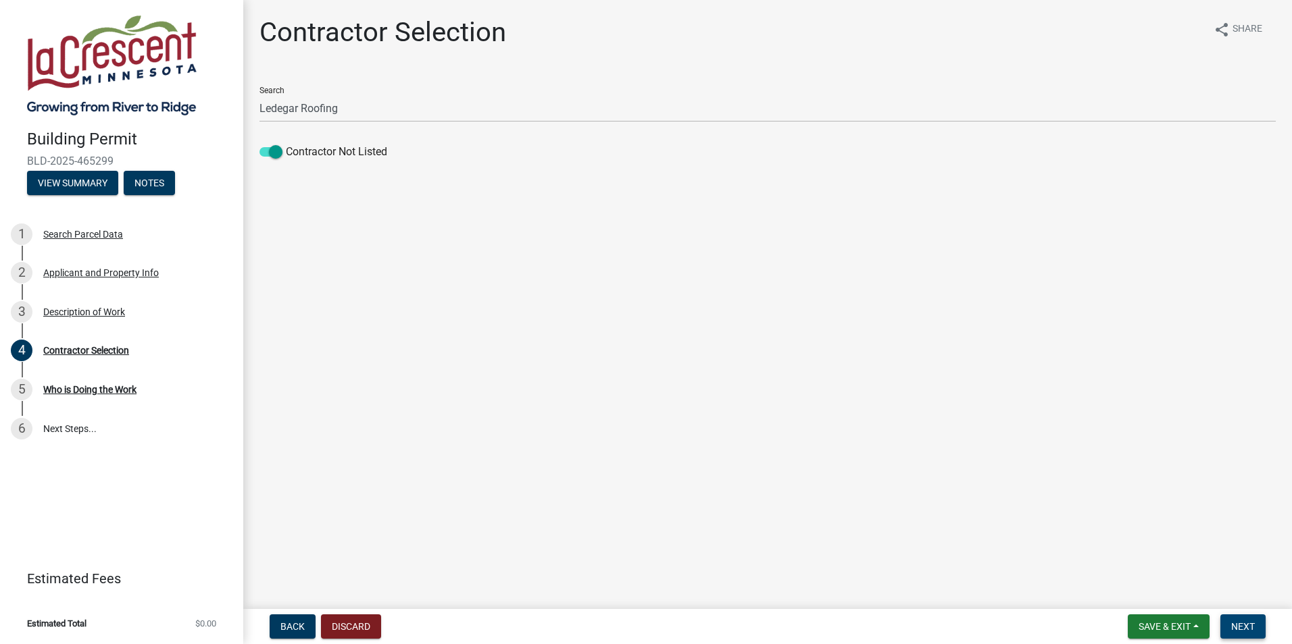
click at [1232, 626] on span "Next" at bounding box center [1243, 627] width 24 height 11
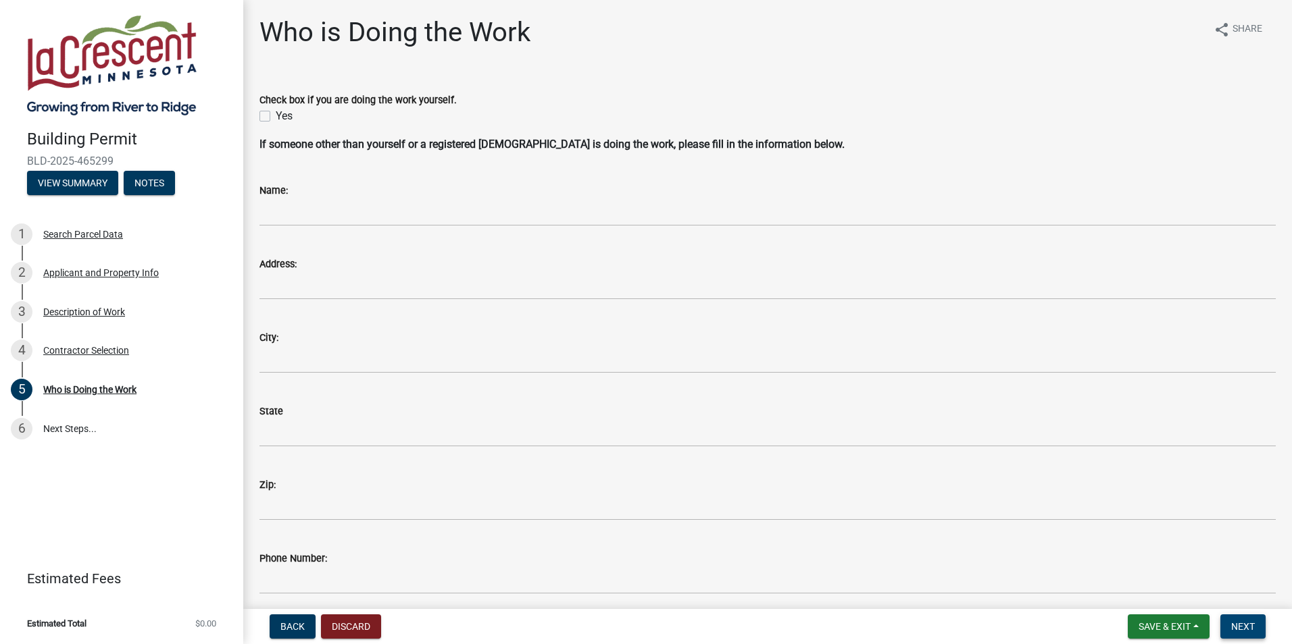
click at [1243, 632] on span "Next" at bounding box center [1243, 627] width 24 height 11
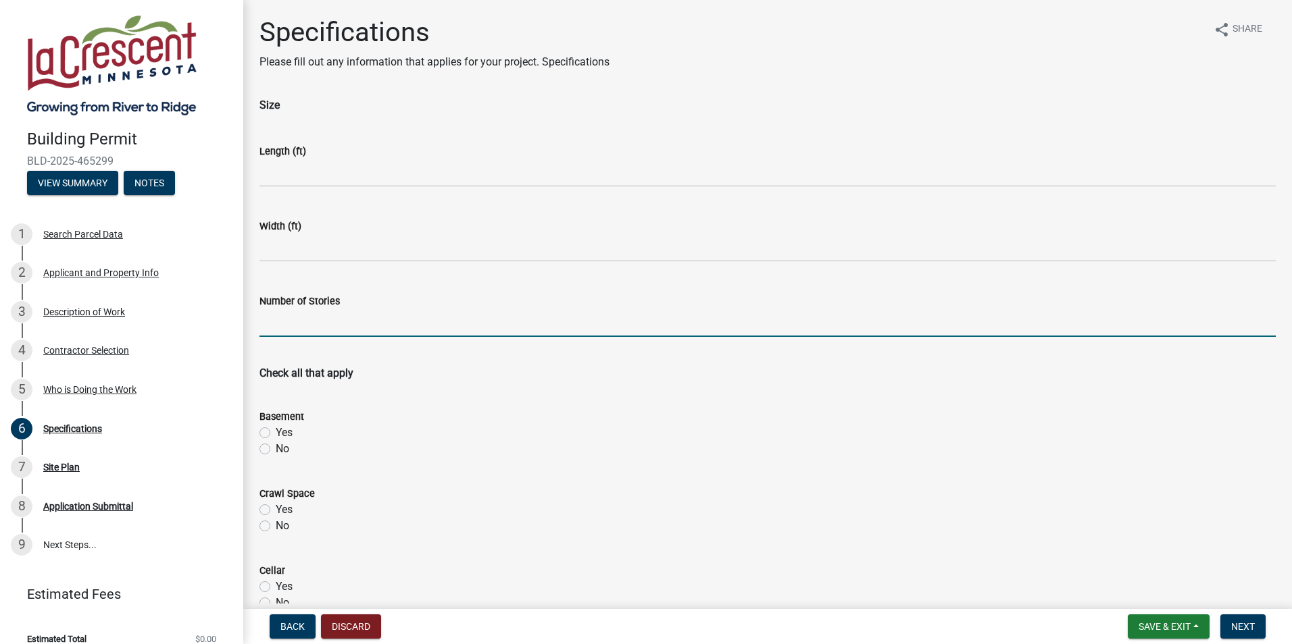
click at [318, 328] on input "text" at bounding box center [767, 323] width 1016 height 28
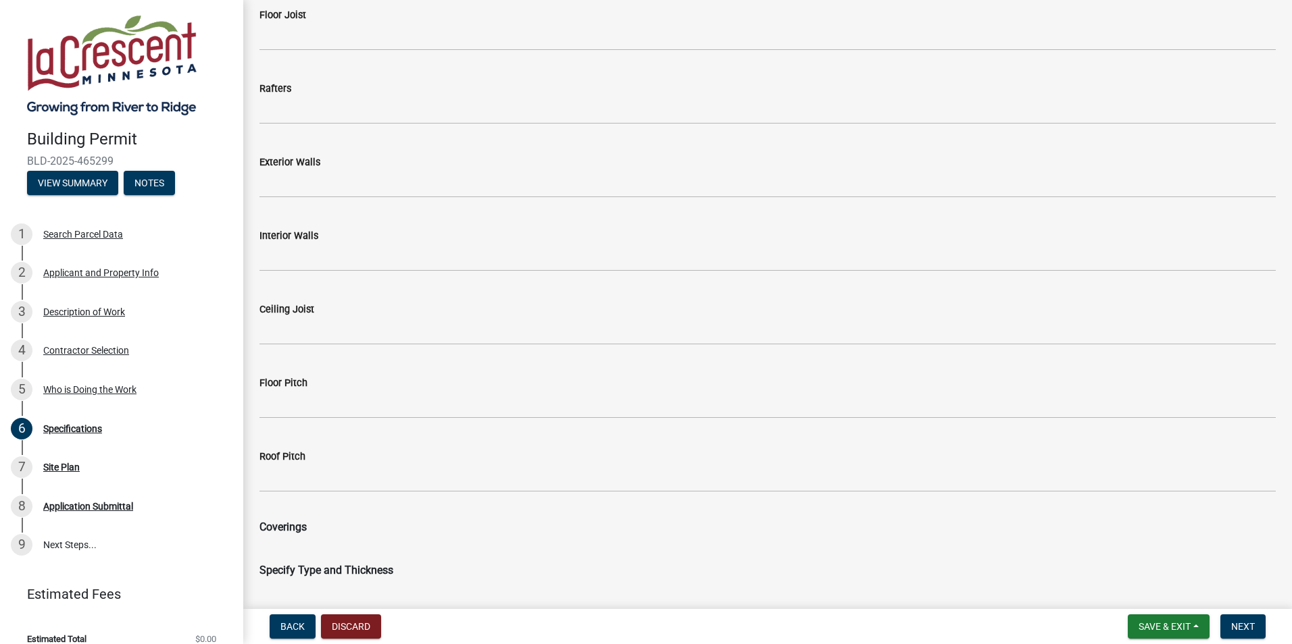
scroll to position [1419, 0]
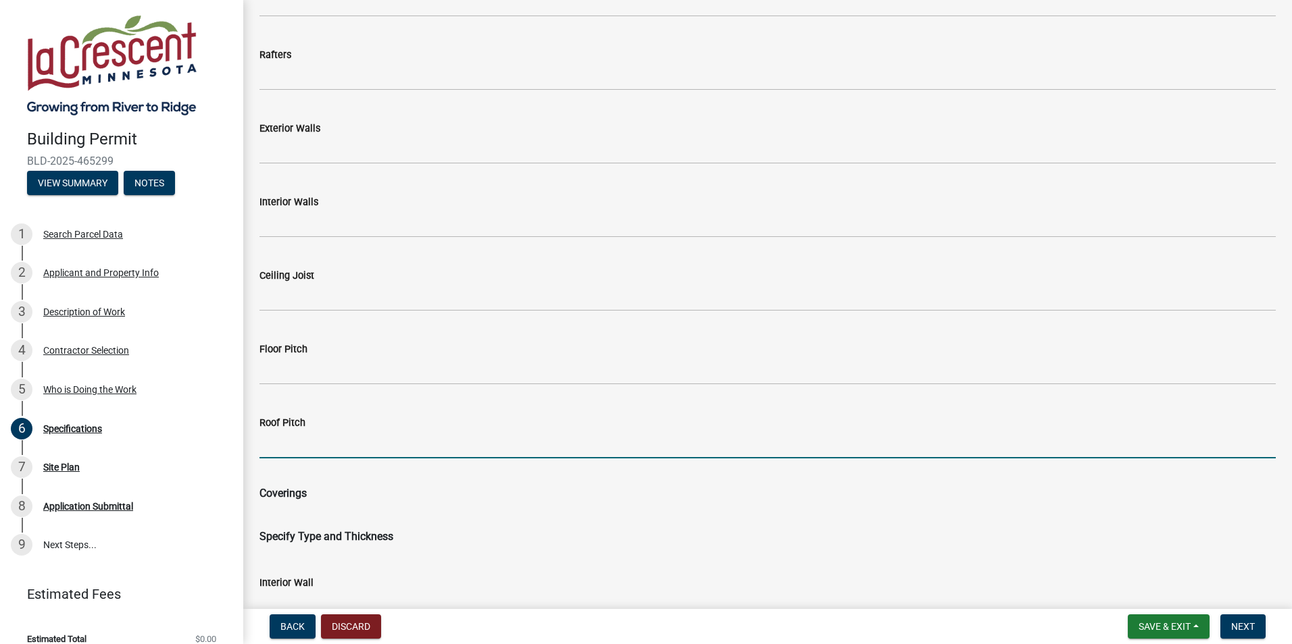
type input "12"
click at [337, 449] on input "Roof Pitch" at bounding box center [767, 445] width 1016 height 28
click at [324, 436] on input "Roof Pitch" at bounding box center [767, 445] width 1016 height 28
type input "4/12"
click at [613, 517] on div "Specify Type and Thickness" at bounding box center [767, 529] width 1016 height 32
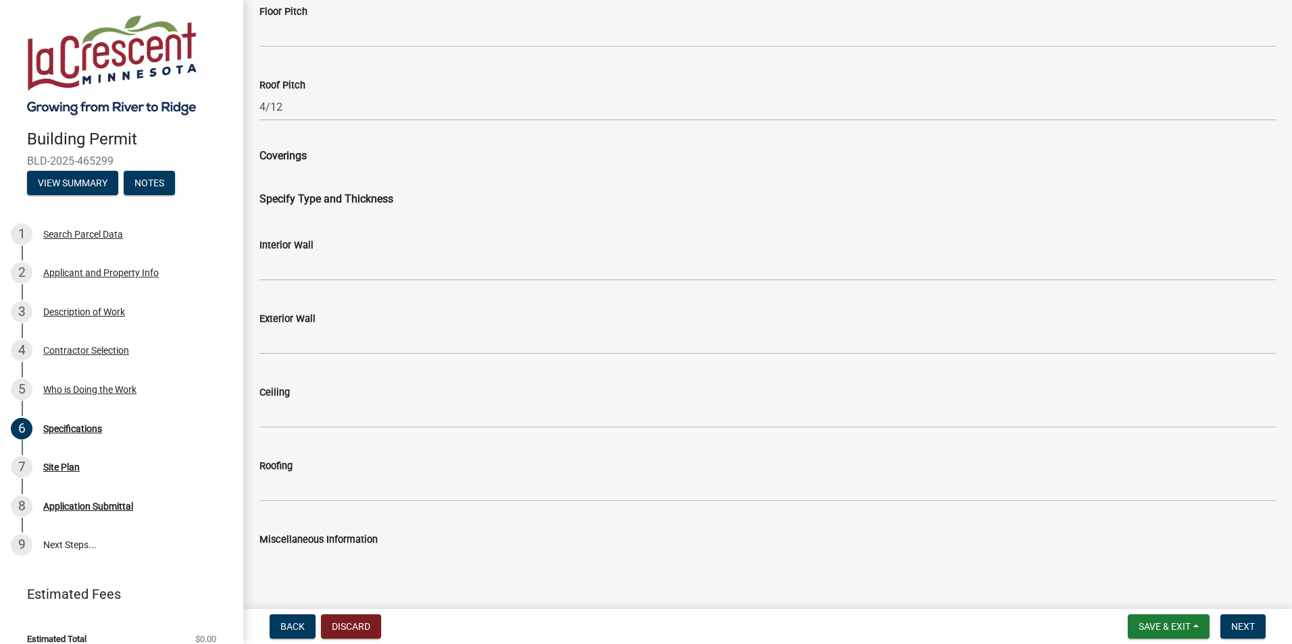
scroll to position [1824, 0]
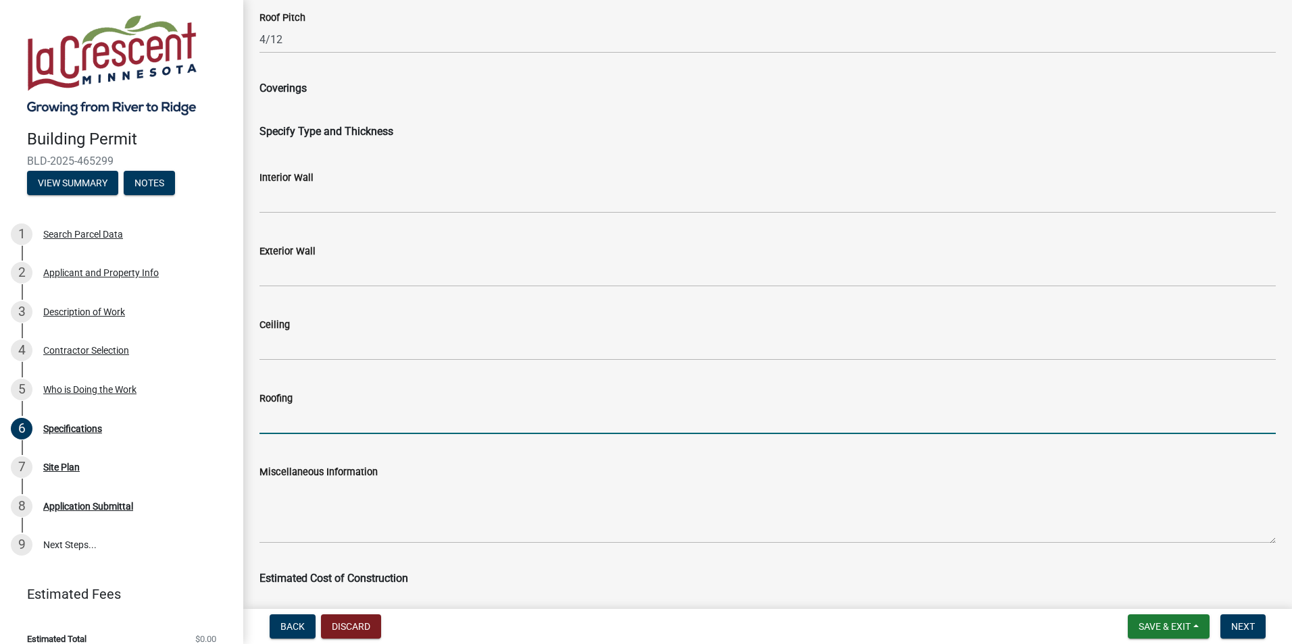
click at [301, 424] on input "Roofing" at bounding box center [767, 421] width 1016 height 28
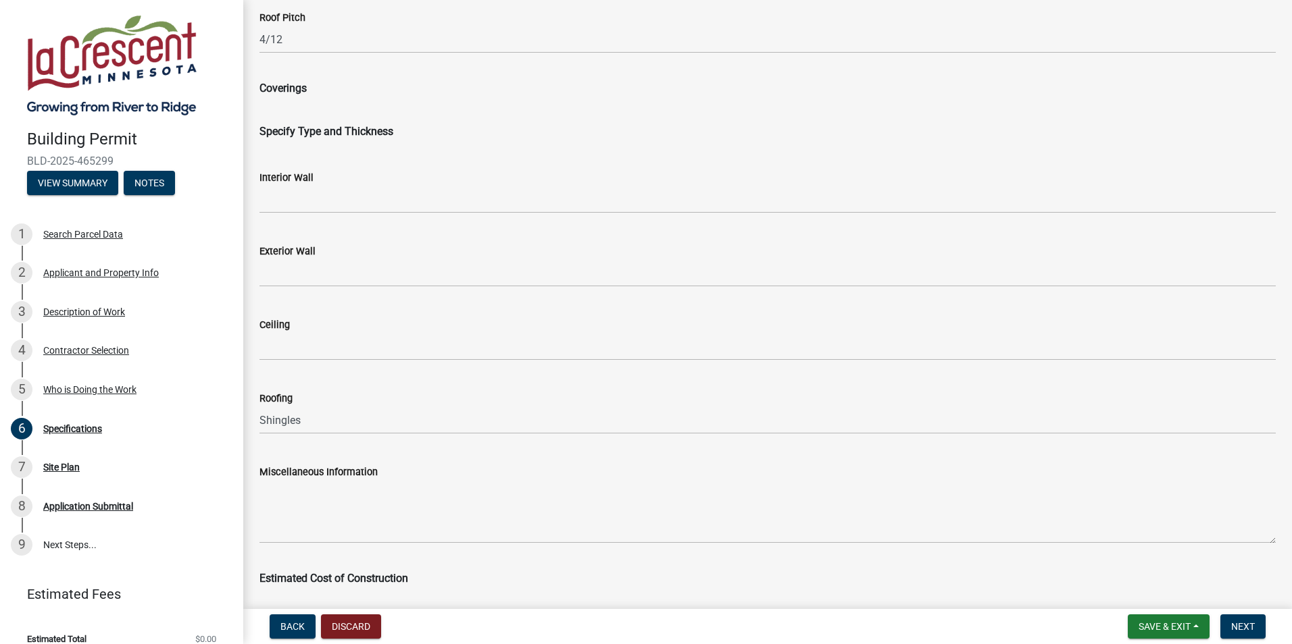
click at [585, 474] on div "Miscellaneous Information" at bounding box center [767, 472] width 1016 height 16
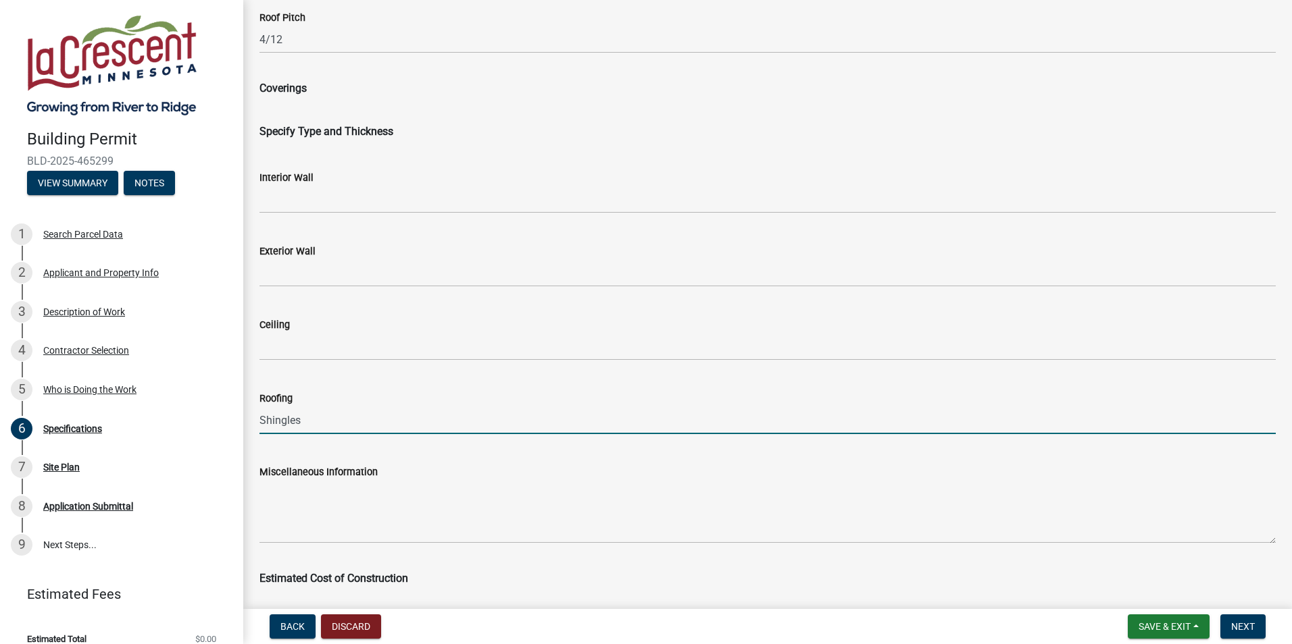
click at [357, 426] on input "Shingles" at bounding box center [767, 421] width 1016 height 28
type input "Shingles"
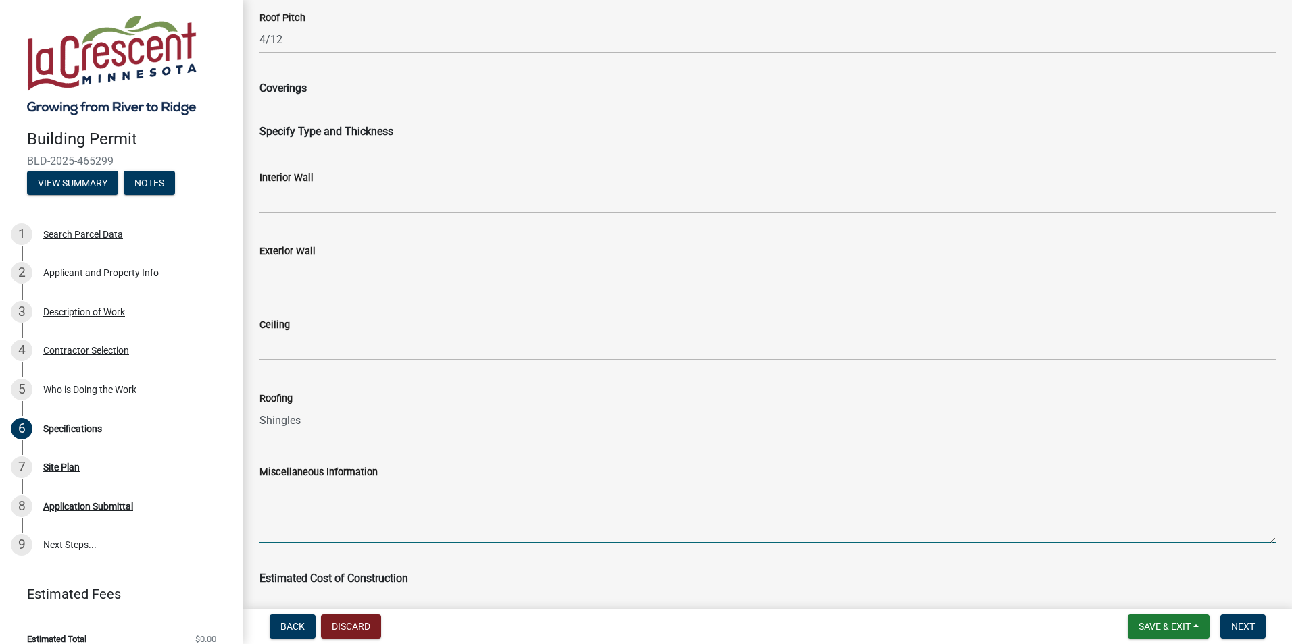
click at [622, 491] on textarea "Miscellaneous Information" at bounding box center [767, 512] width 1016 height 64
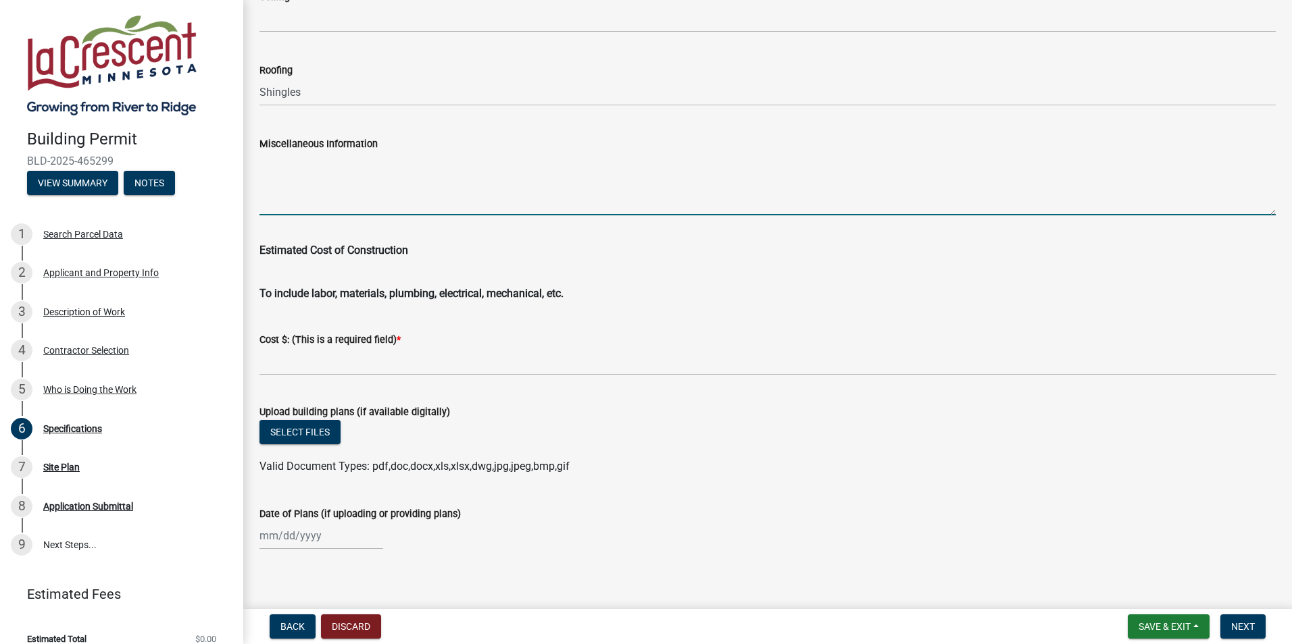
scroll to position [2163, 0]
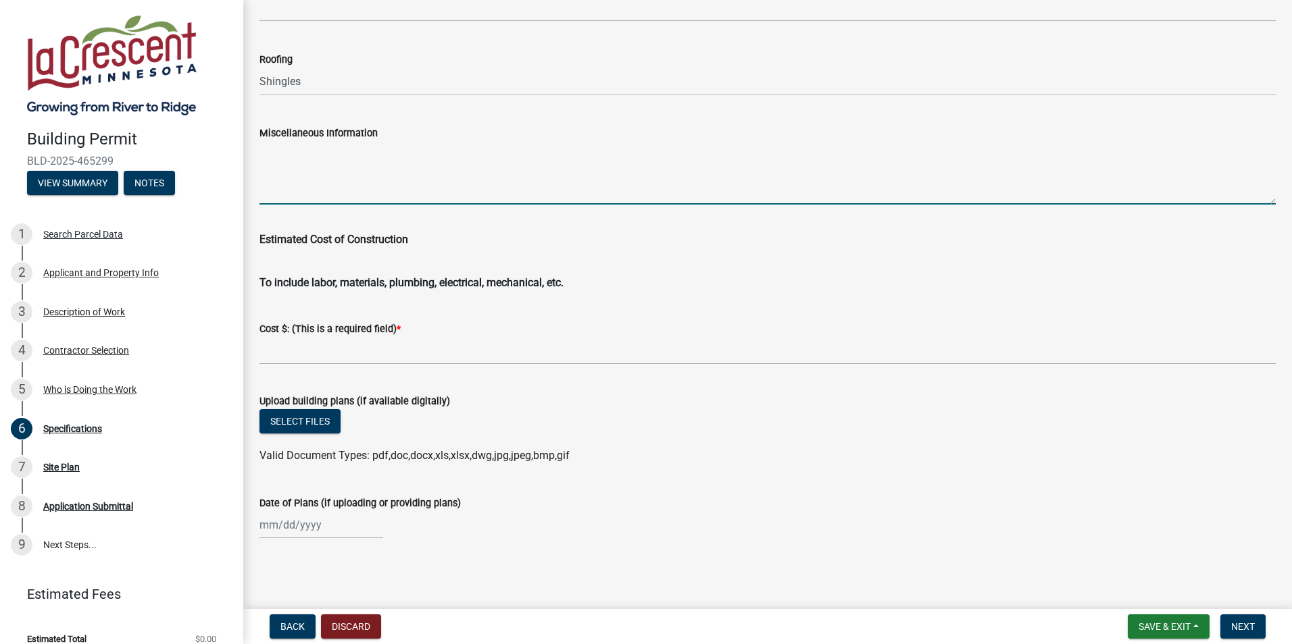
click at [355, 236] on span "Estimated Cost of Construction" at bounding box center [333, 239] width 149 height 13
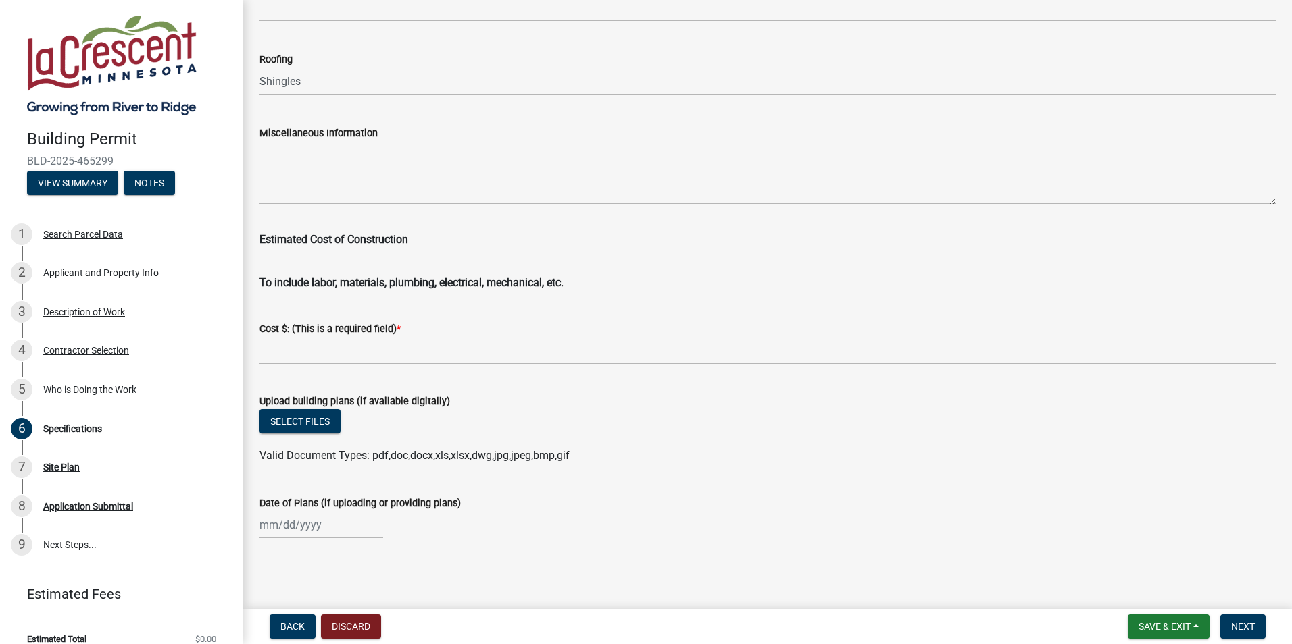
click at [361, 314] on div "Cost $: (This is a required field) *" at bounding box center [767, 333] width 1016 height 63
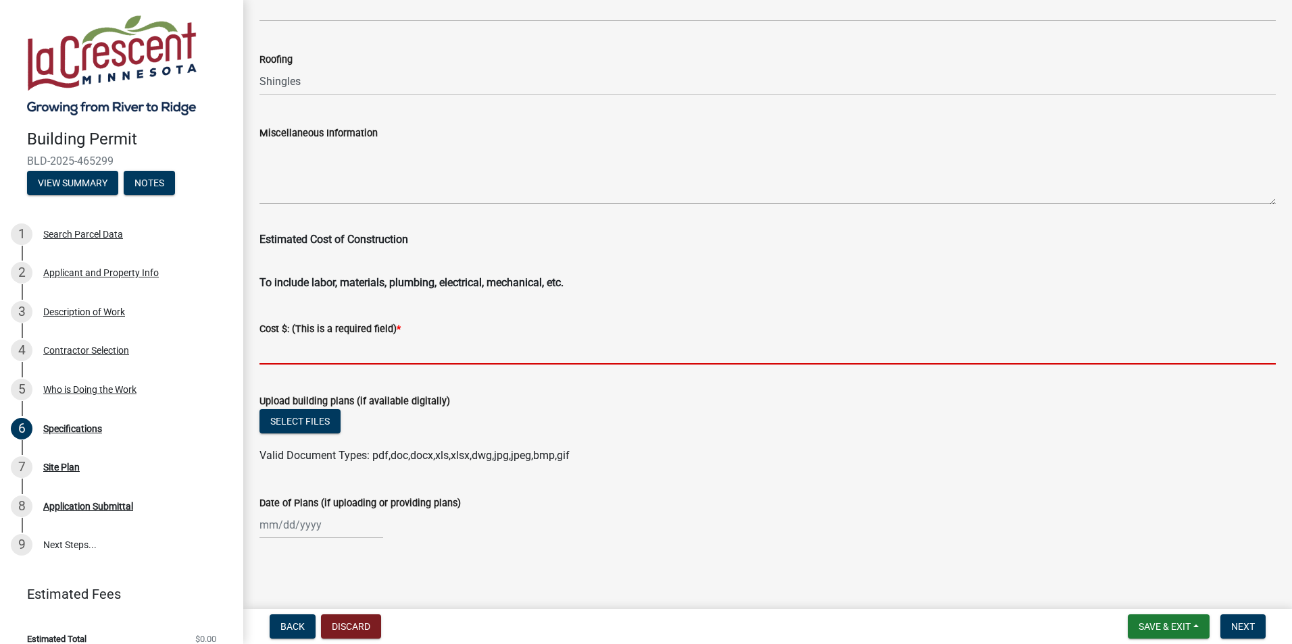
drag, startPoint x: 355, startPoint y: 339, endPoint x: 349, endPoint y: 343, distance: 7.9
click at [355, 339] on input "text" at bounding box center [767, 351] width 1016 height 28
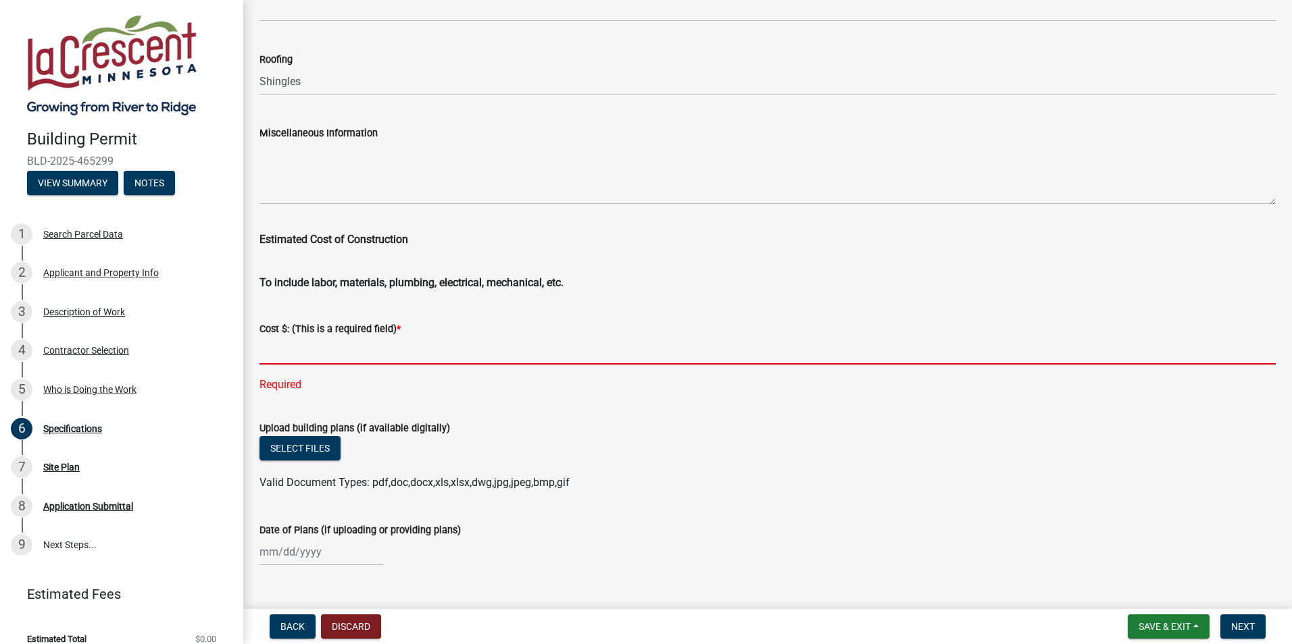
click at [343, 349] on input "text" at bounding box center [767, 351] width 1016 height 28
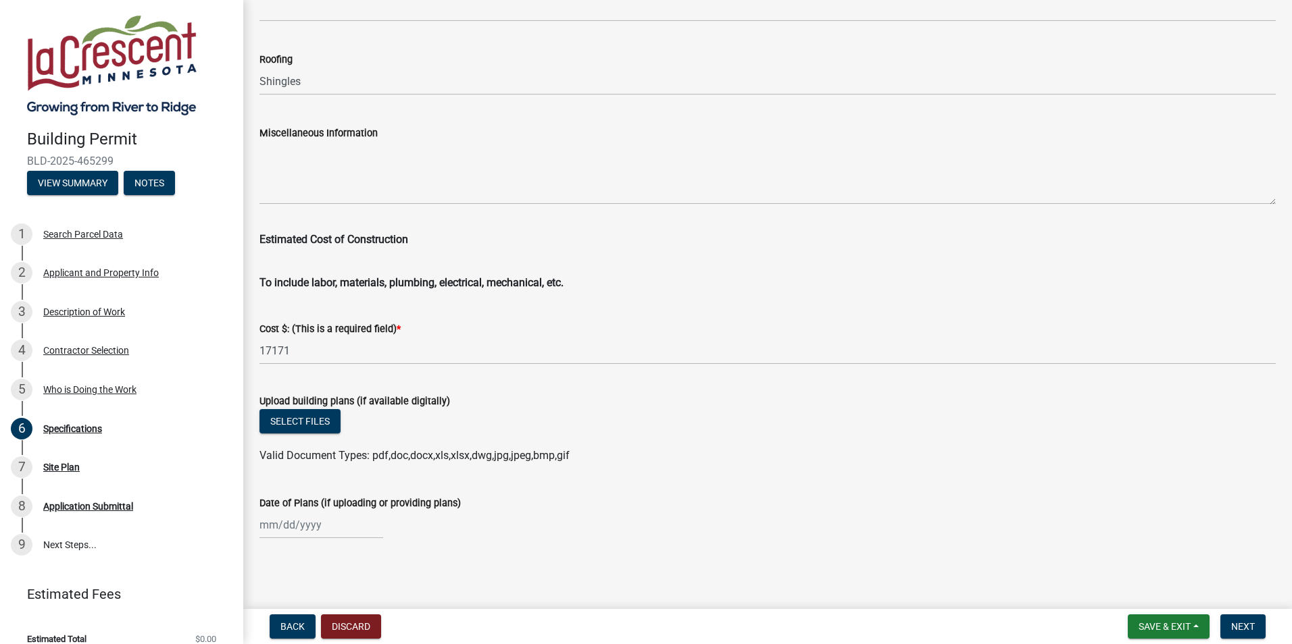
click at [254, 351] on div "Cost $: (This is a required field) * 17171" at bounding box center [767, 333] width 1036 height 63
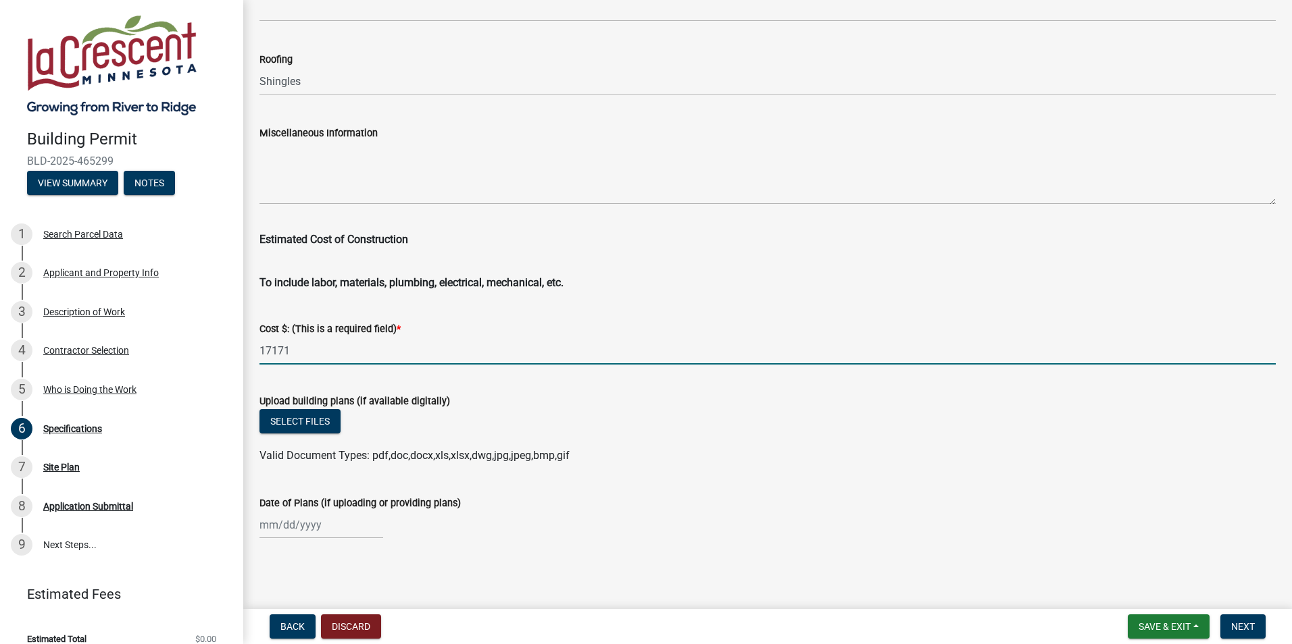
click at [261, 351] on input "17171" at bounding box center [767, 351] width 1016 height 28
type input "17171"
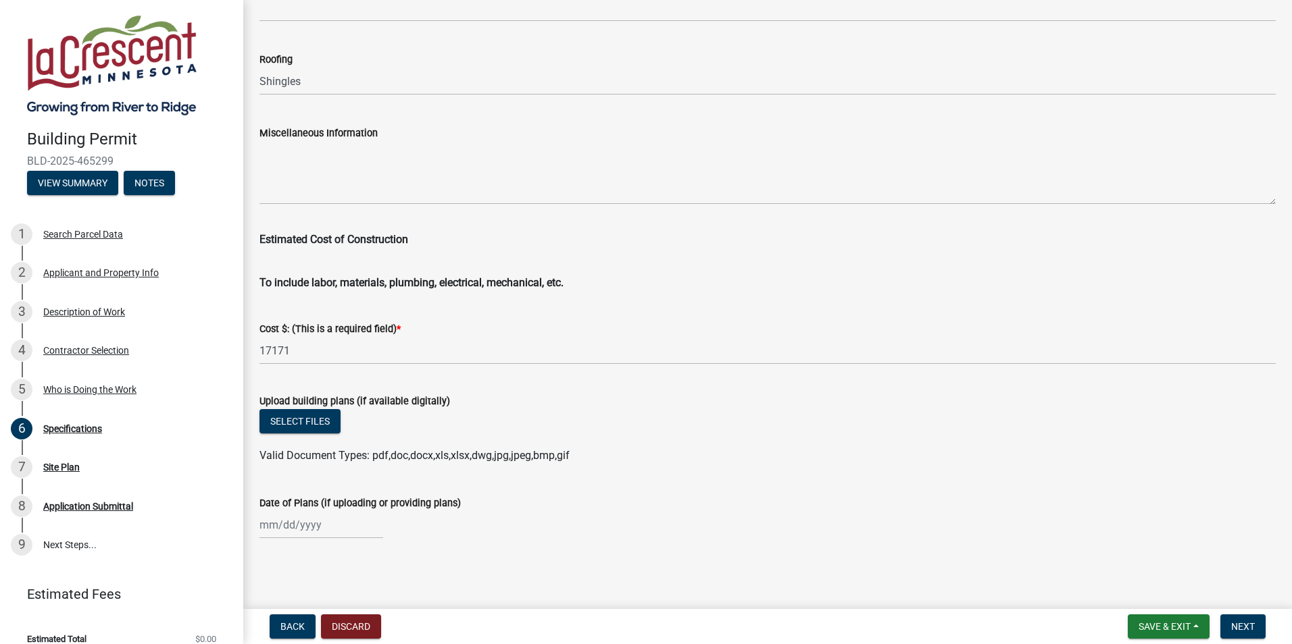
click at [578, 444] on ul at bounding box center [767, 442] width 1016 height 11
click at [1253, 624] on span "Next" at bounding box center [1243, 627] width 24 height 11
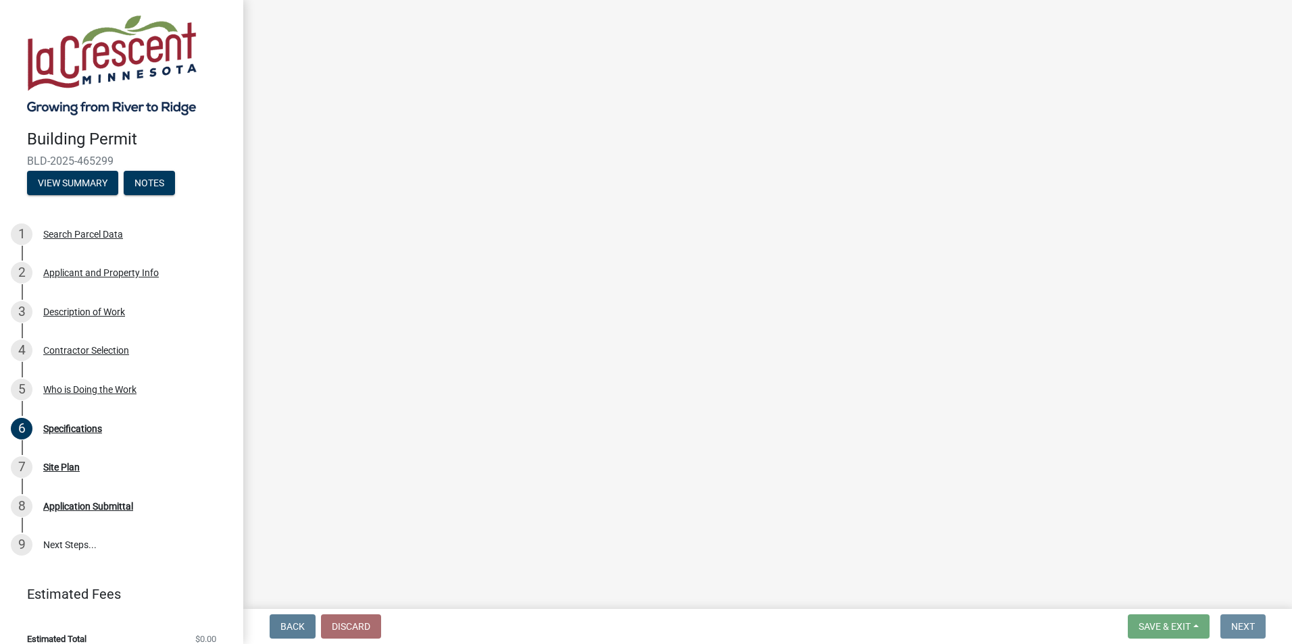
scroll to position [0, 0]
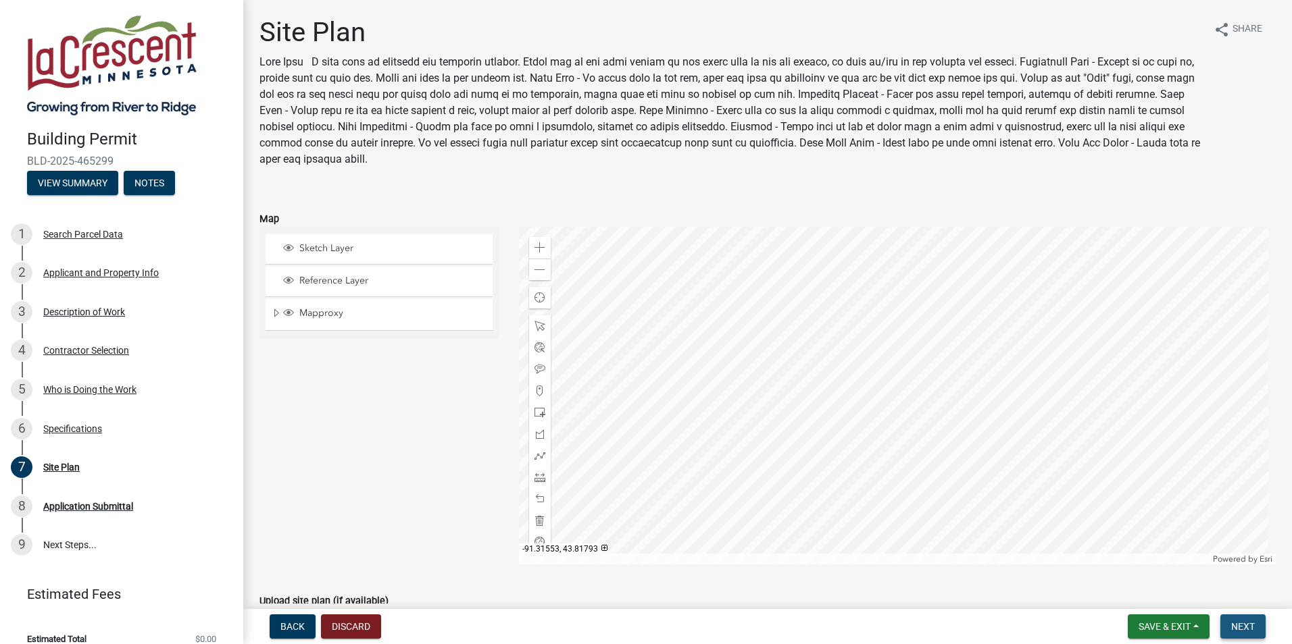
click at [1248, 624] on span "Next" at bounding box center [1243, 627] width 24 height 11
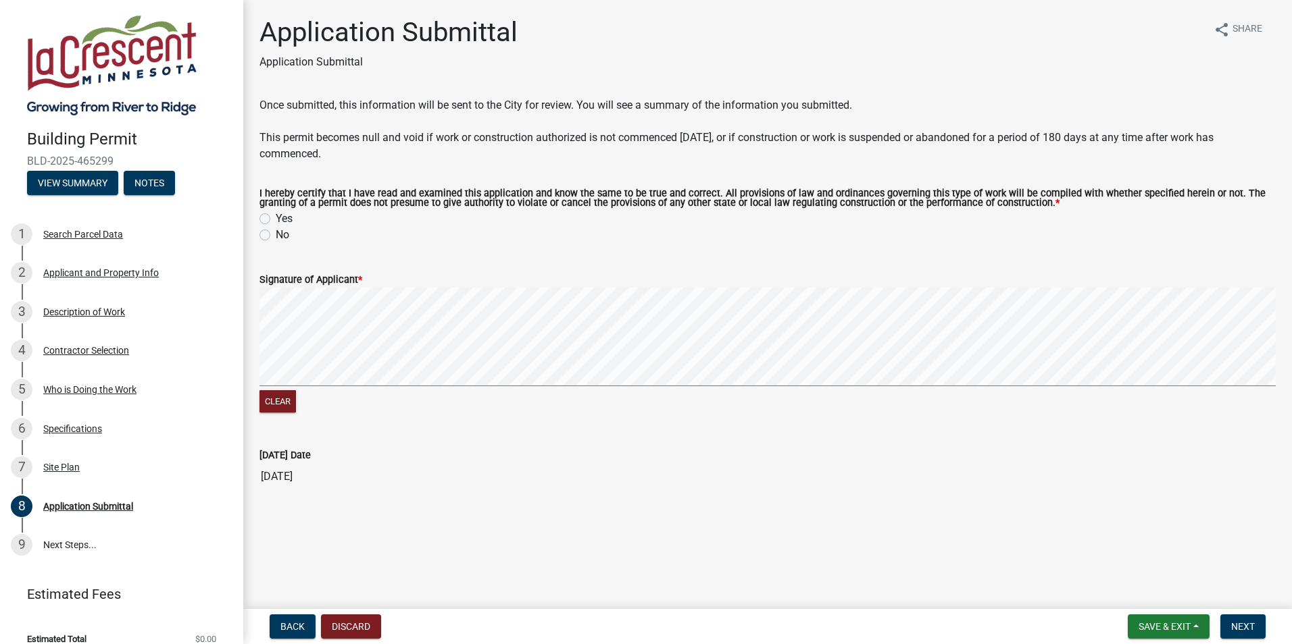
click at [276, 218] on label "Yes" at bounding box center [284, 219] width 17 height 16
click at [276, 218] on input "Yes" at bounding box center [280, 215] width 9 height 9
radio input "true"
click at [277, 406] on button "Clear" at bounding box center [277, 401] width 36 height 22
click at [1246, 619] on button "Next" at bounding box center [1242, 627] width 45 height 24
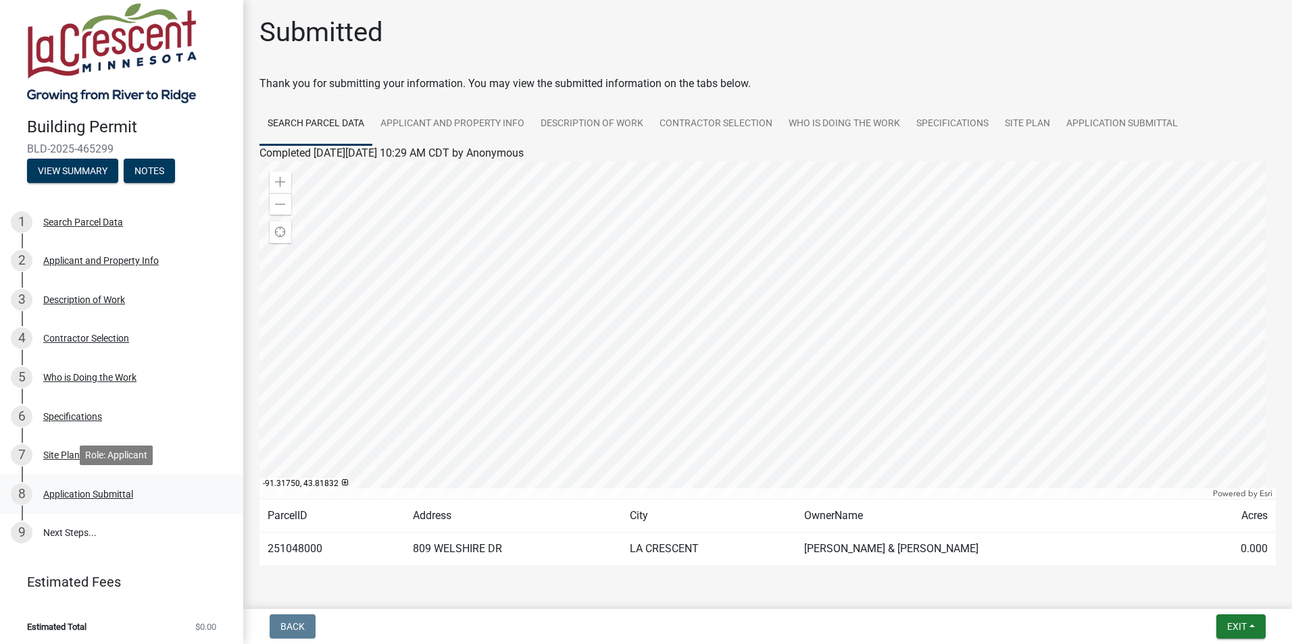
scroll to position [16, 0]
